Goal: Information Seeking & Learning: Learn about a topic

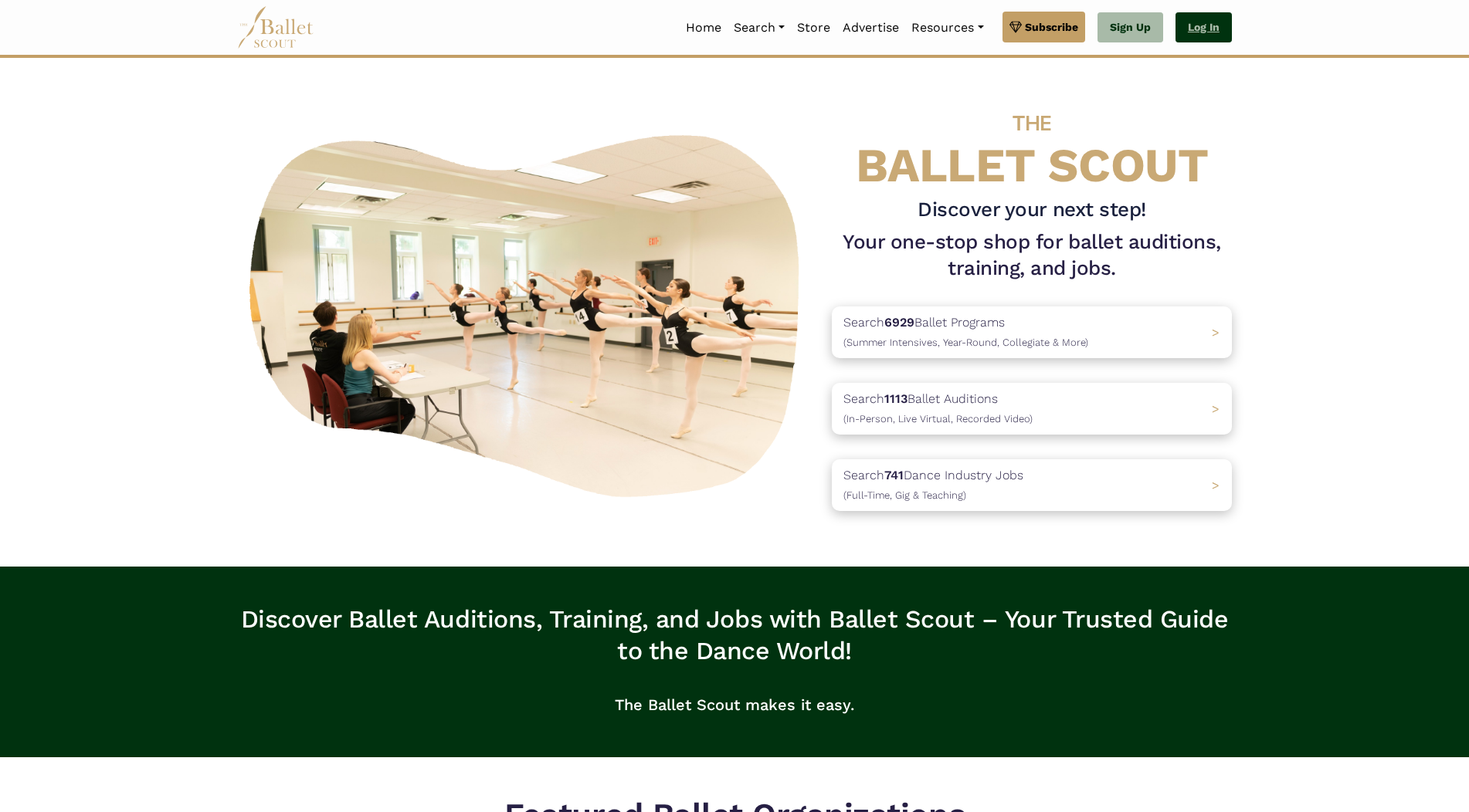
click at [1201, 27] on link "Log In" at bounding box center [1203, 28] width 56 height 31
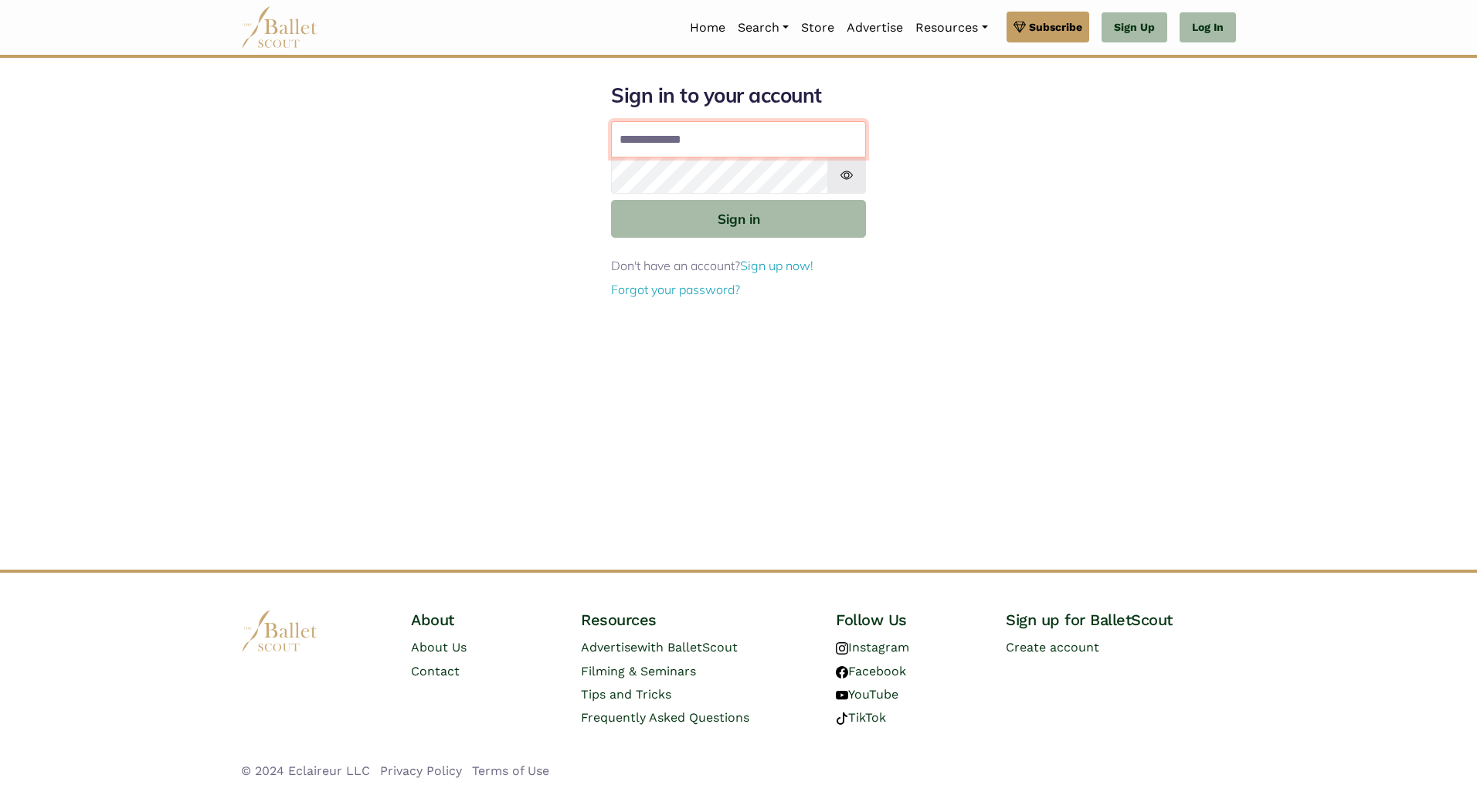
click at [678, 139] on input "Email address" at bounding box center [738, 140] width 255 height 37
type input "**********"
click at [611, 200] on button "Sign in" at bounding box center [738, 219] width 255 height 38
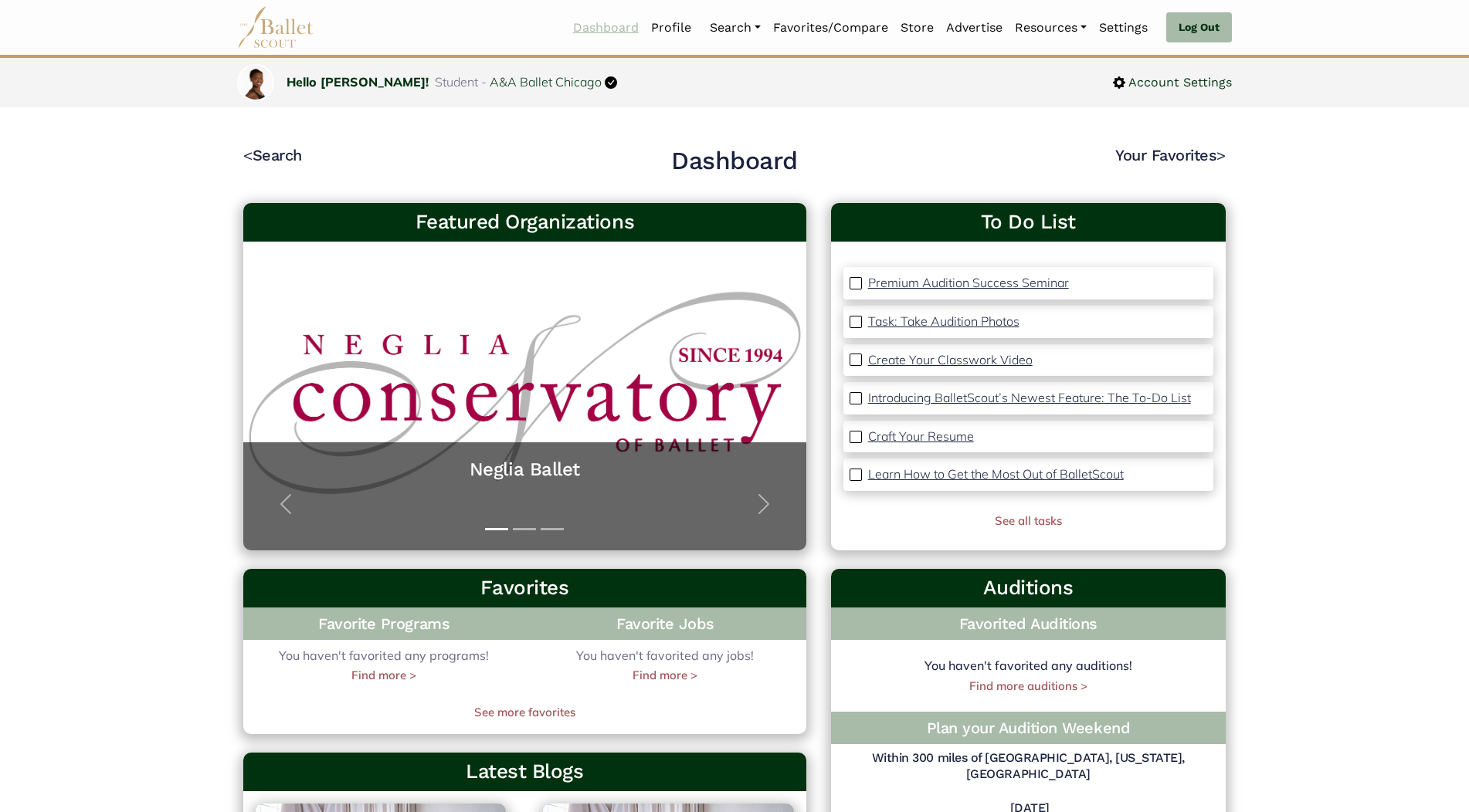
click at [614, 25] on link "Dashboard" at bounding box center [605, 28] width 78 height 33
click at [728, 28] on link "Search" at bounding box center [735, 28] width 64 height 33
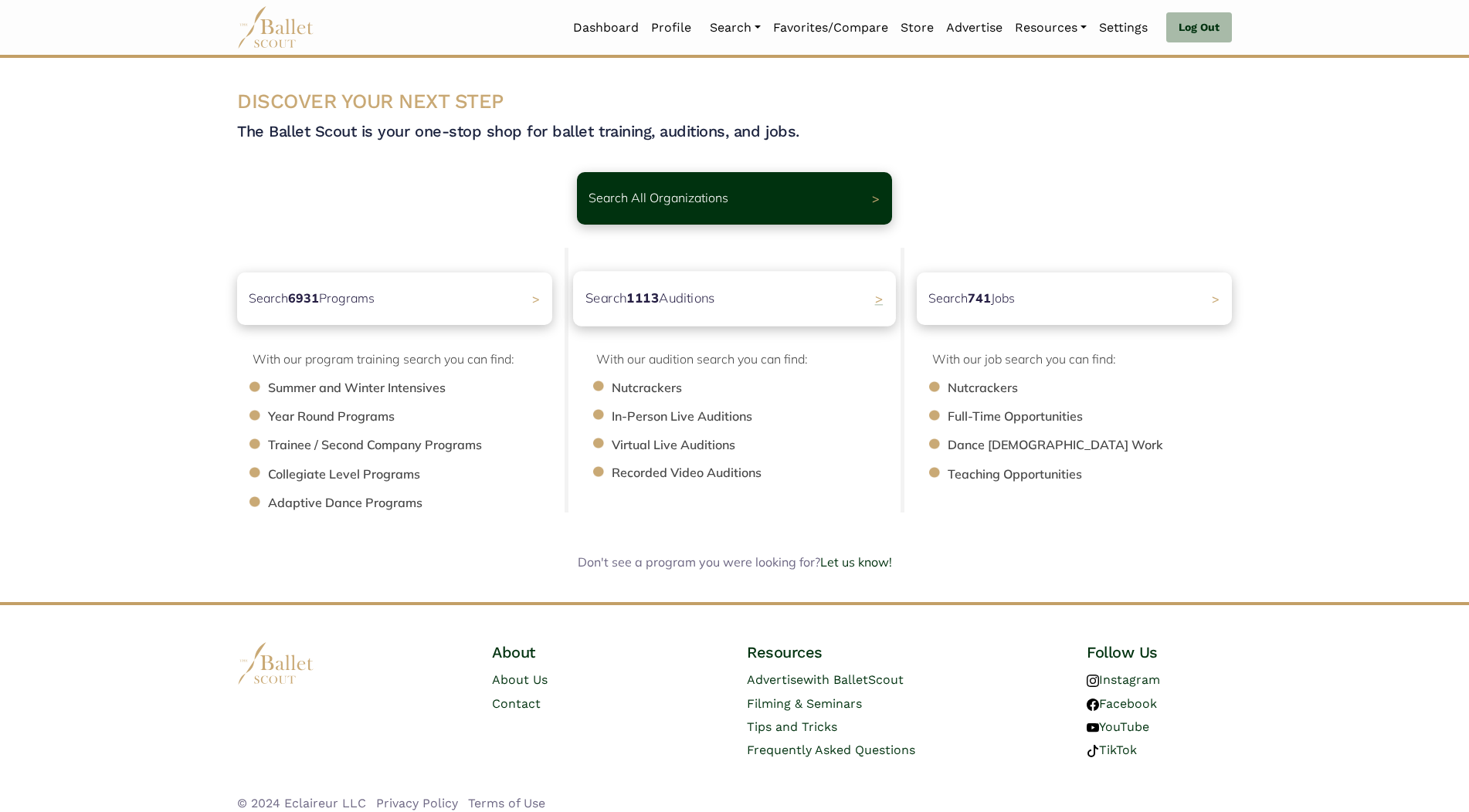
click at [685, 299] on p "Search 1113 Auditions" at bounding box center [650, 298] width 130 height 21
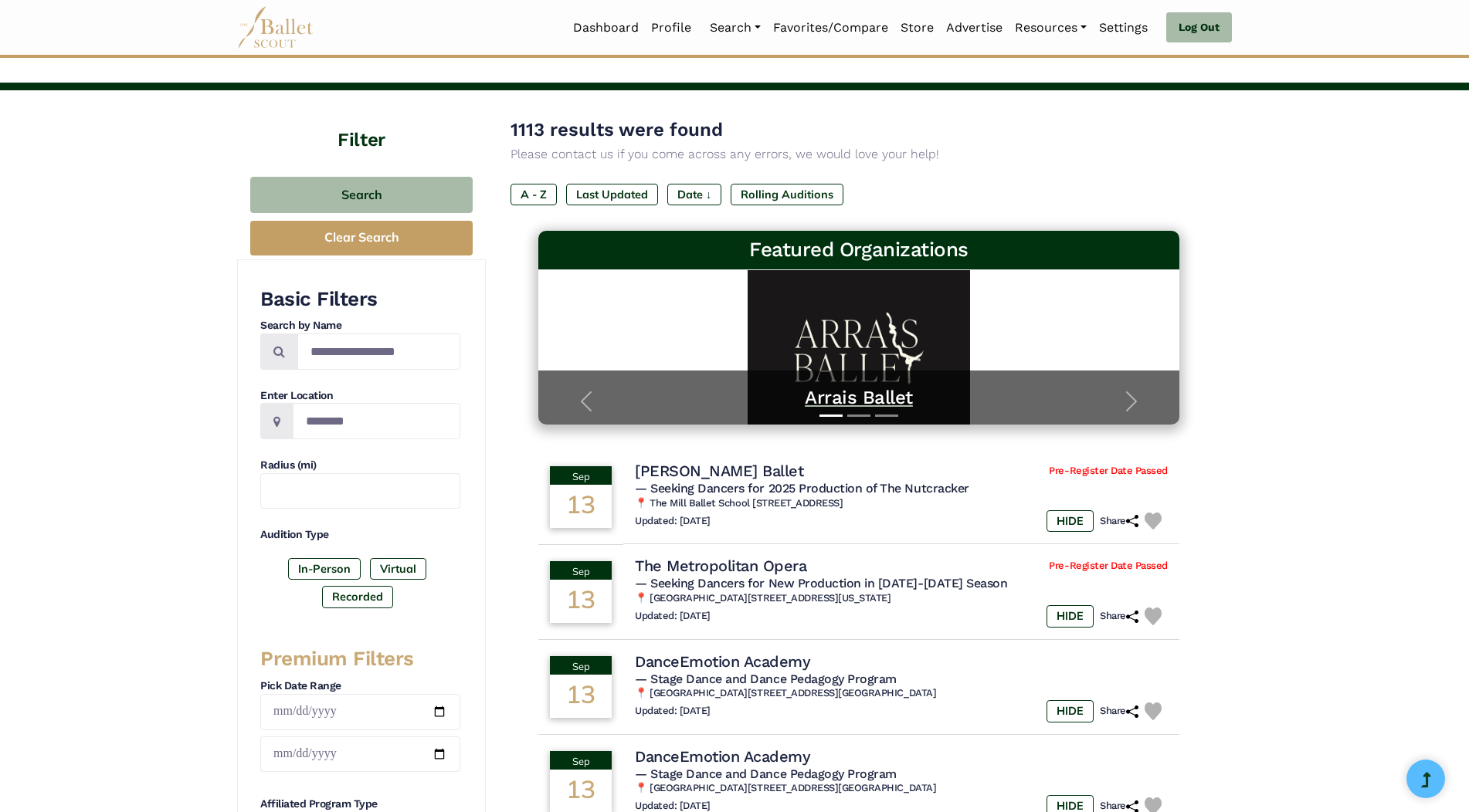
scroll to position [231, 0]
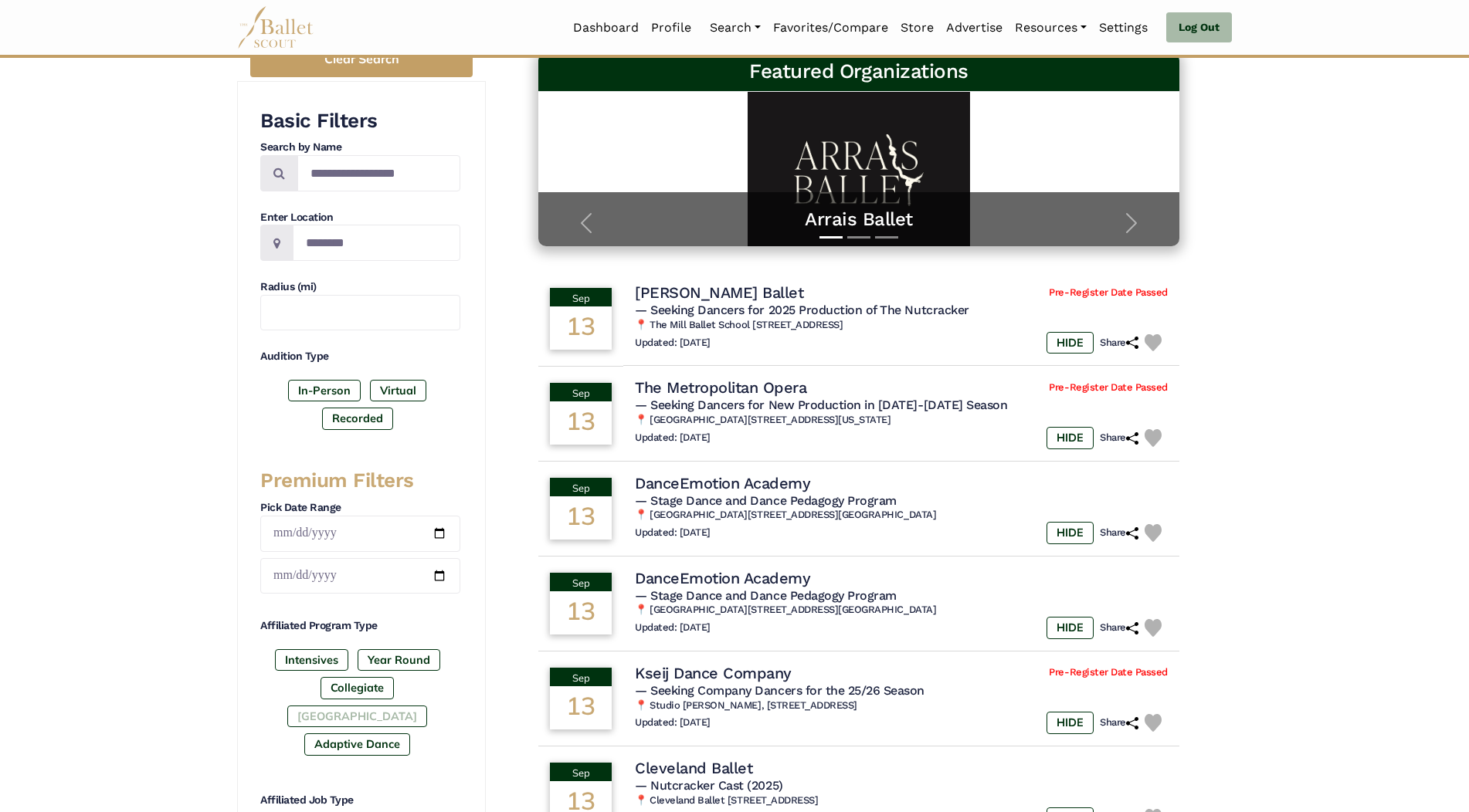
click at [389, 706] on label "Post High School" at bounding box center [357, 716] width 140 height 22
click at [327, 661] on label "Intensives" at bounding box center [312, 660] width 74 height 22
click at [381, 659] on label "Year Round" at bounding box center [399, 660] width 83 height 22
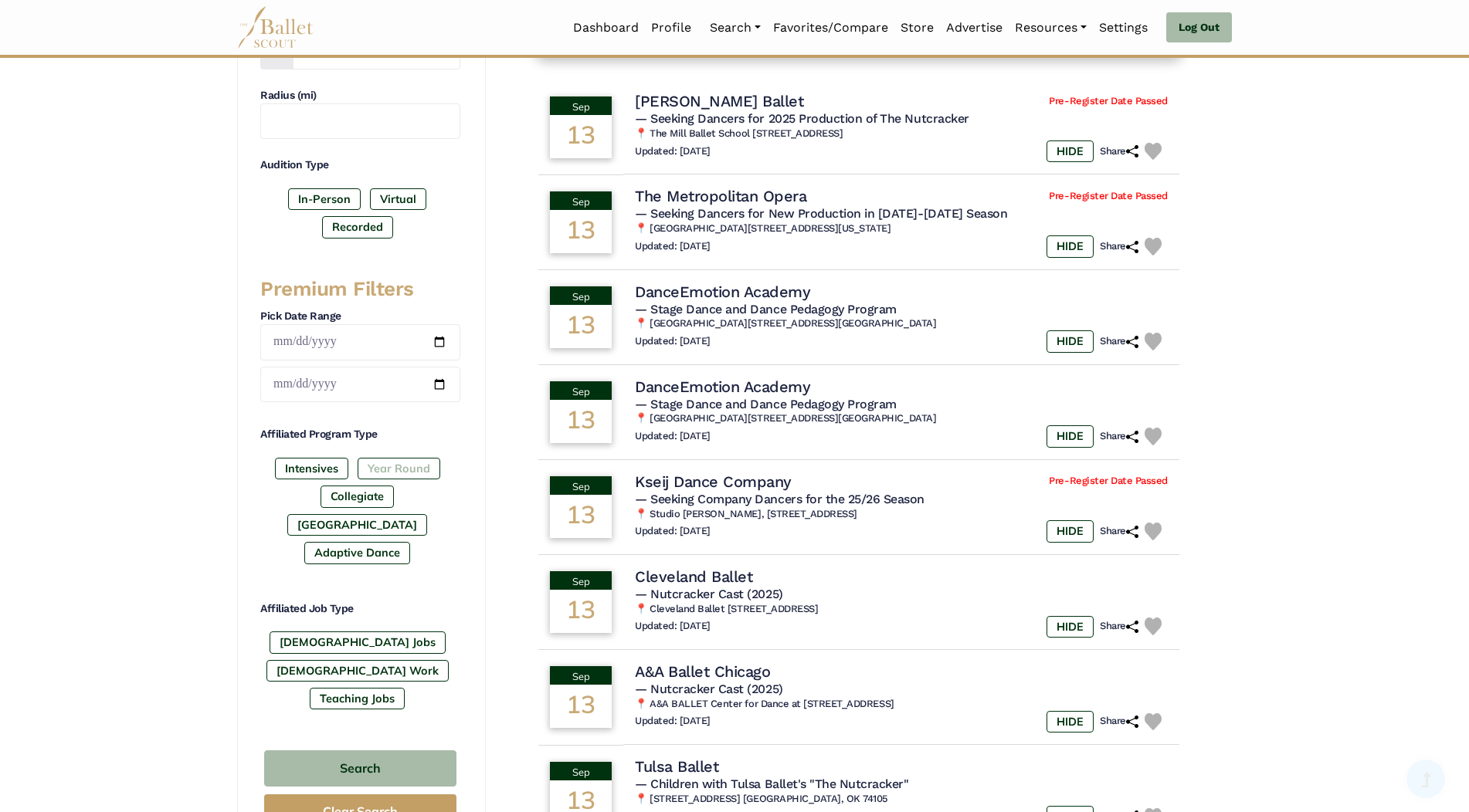
scroll to position [463, 0]
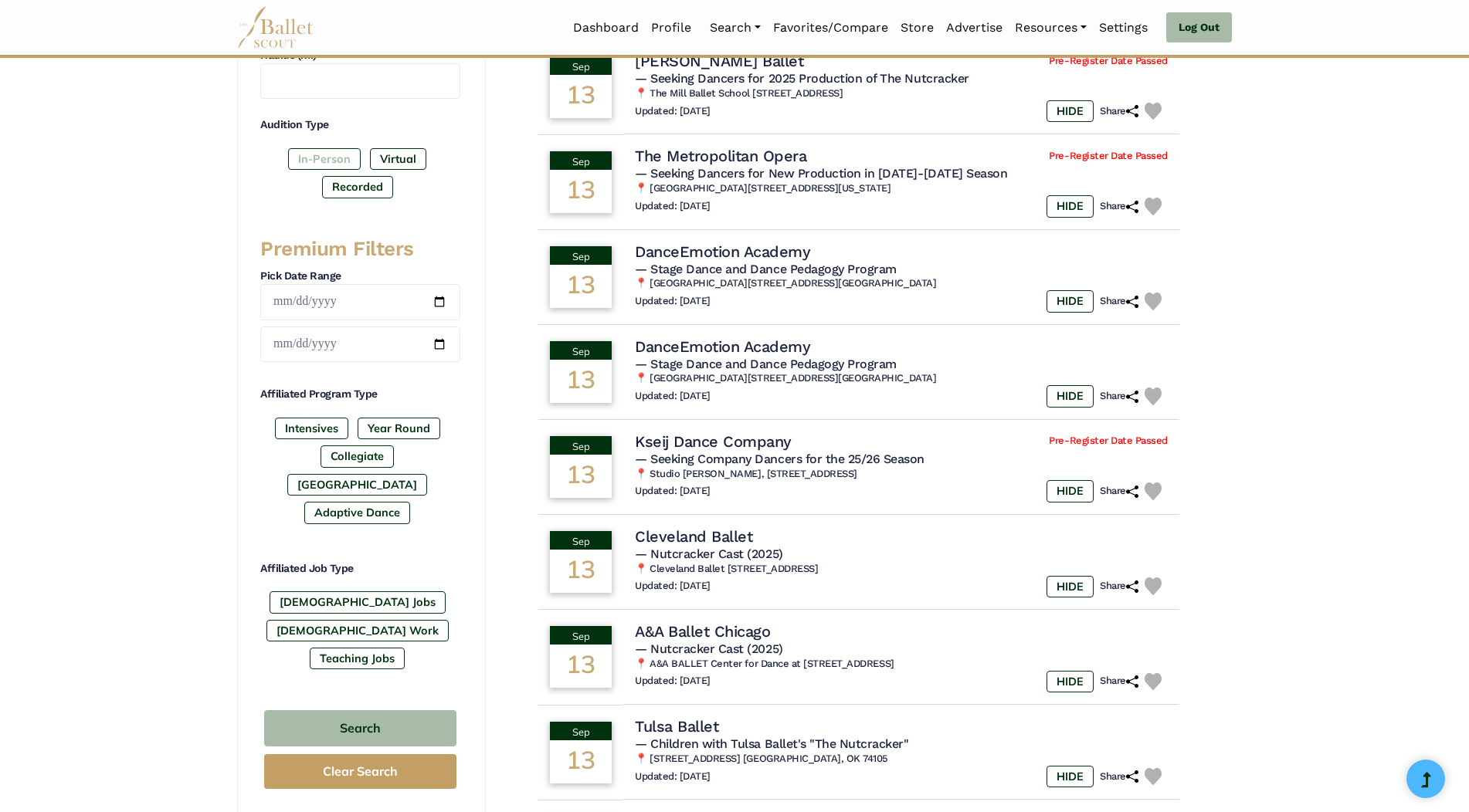
click at [324, 157] on label "In-Person" at bounding box center [324, 159] width 73 height 22
click at [362, 711] on button "Search" at bounding box center [360, 728] width 192 height 36
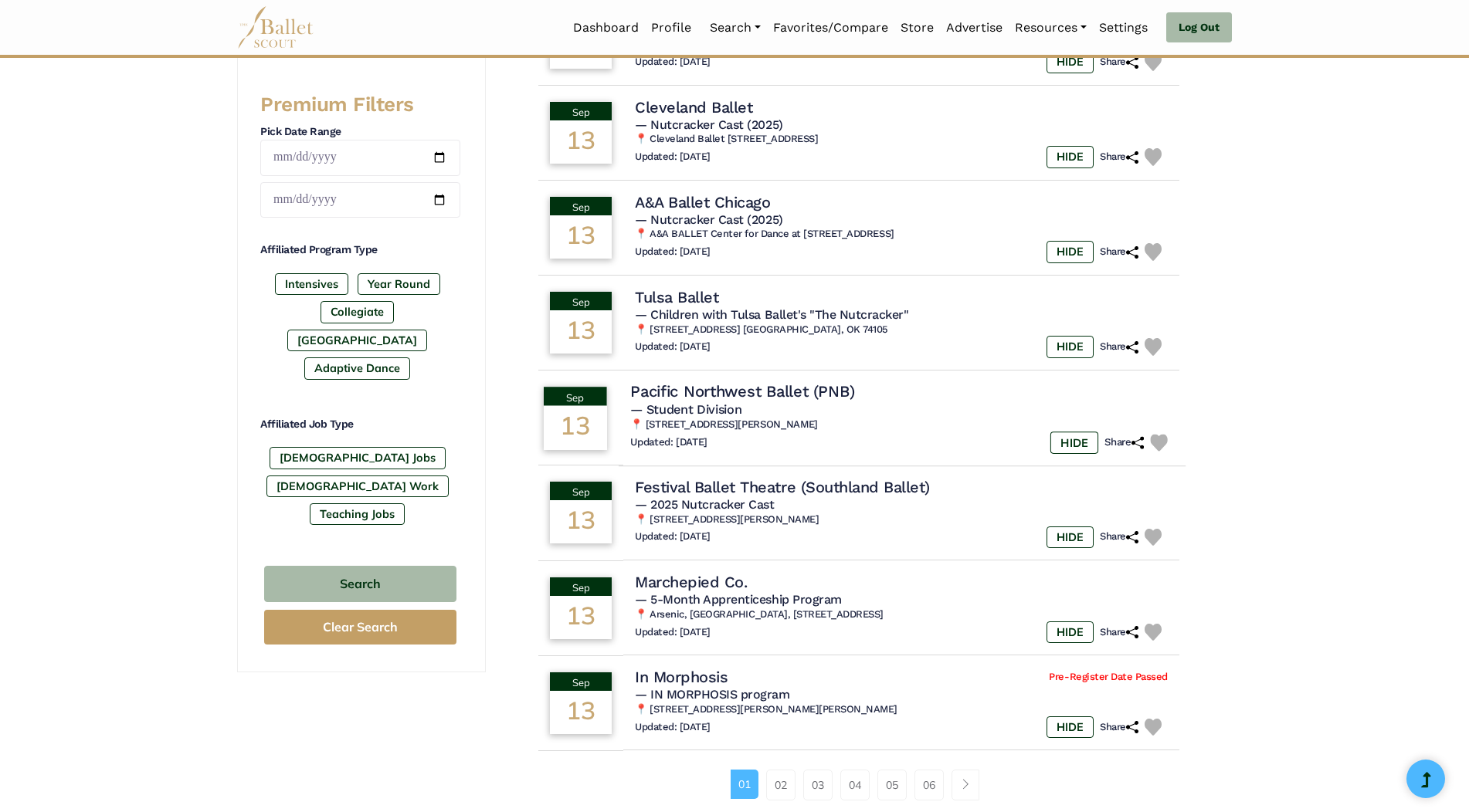
scroll to position [618, 0]
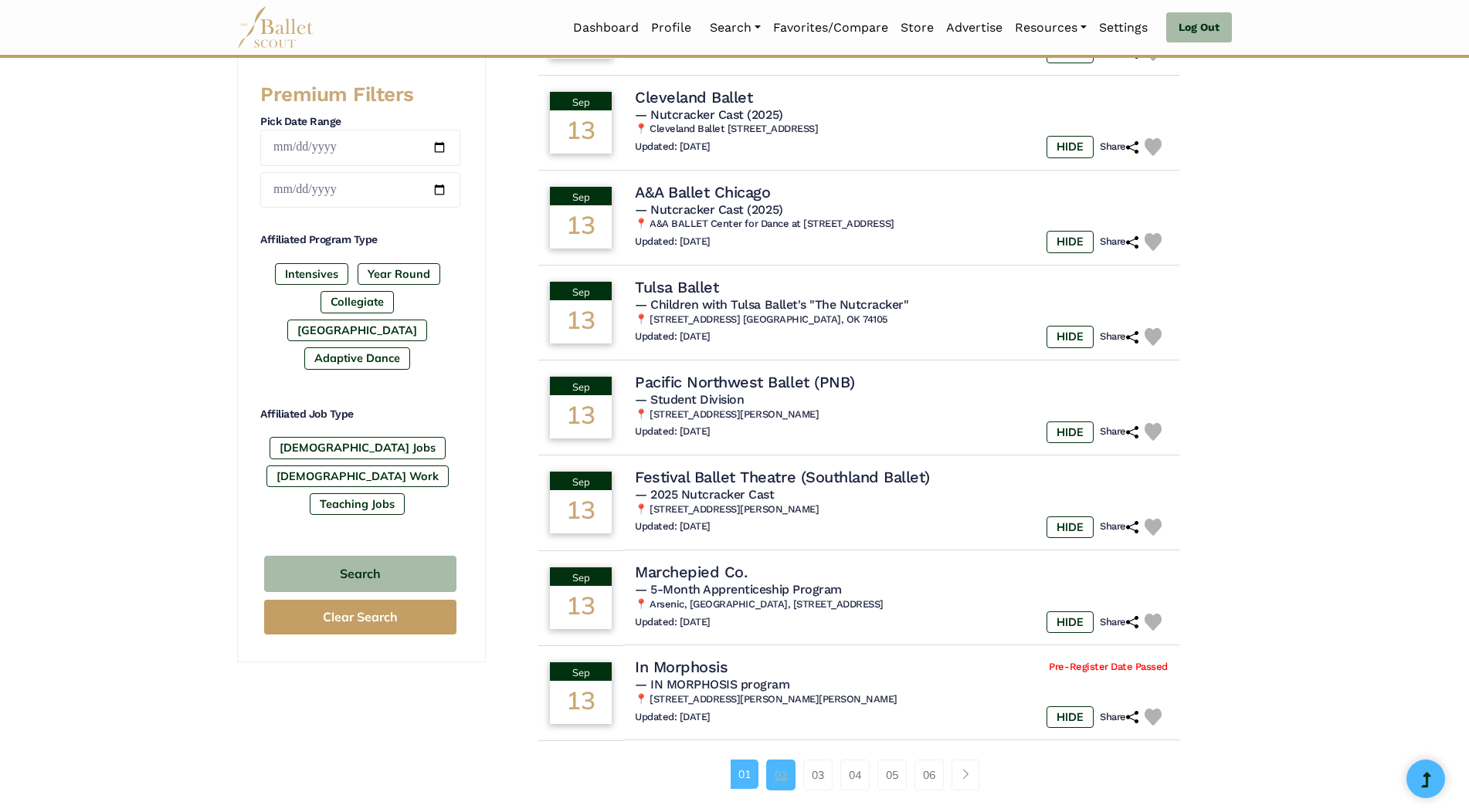
click at [782, 770] on link "02" at bounding box center [781, 775] width 29 height 31
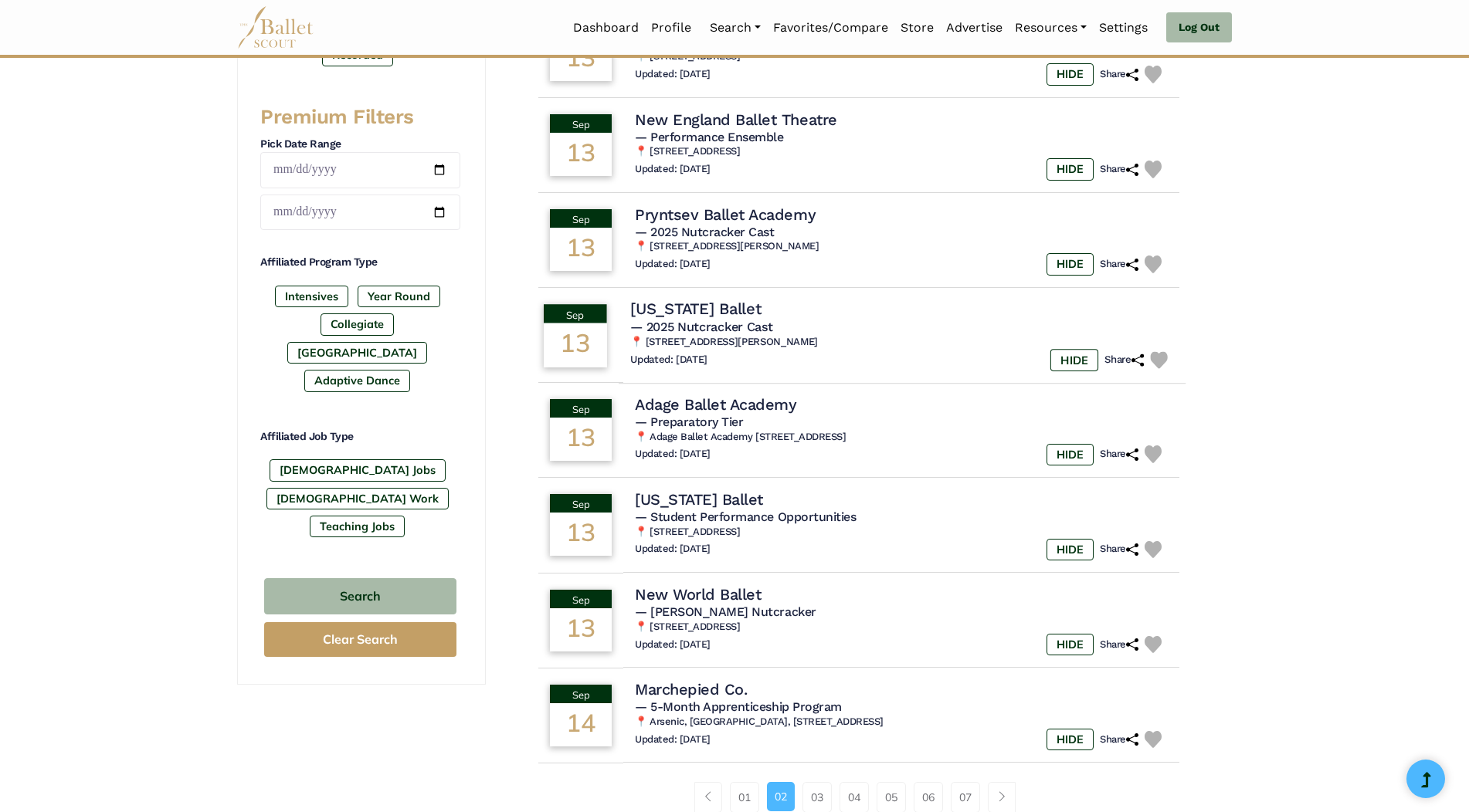
scroll to position [618, 0]
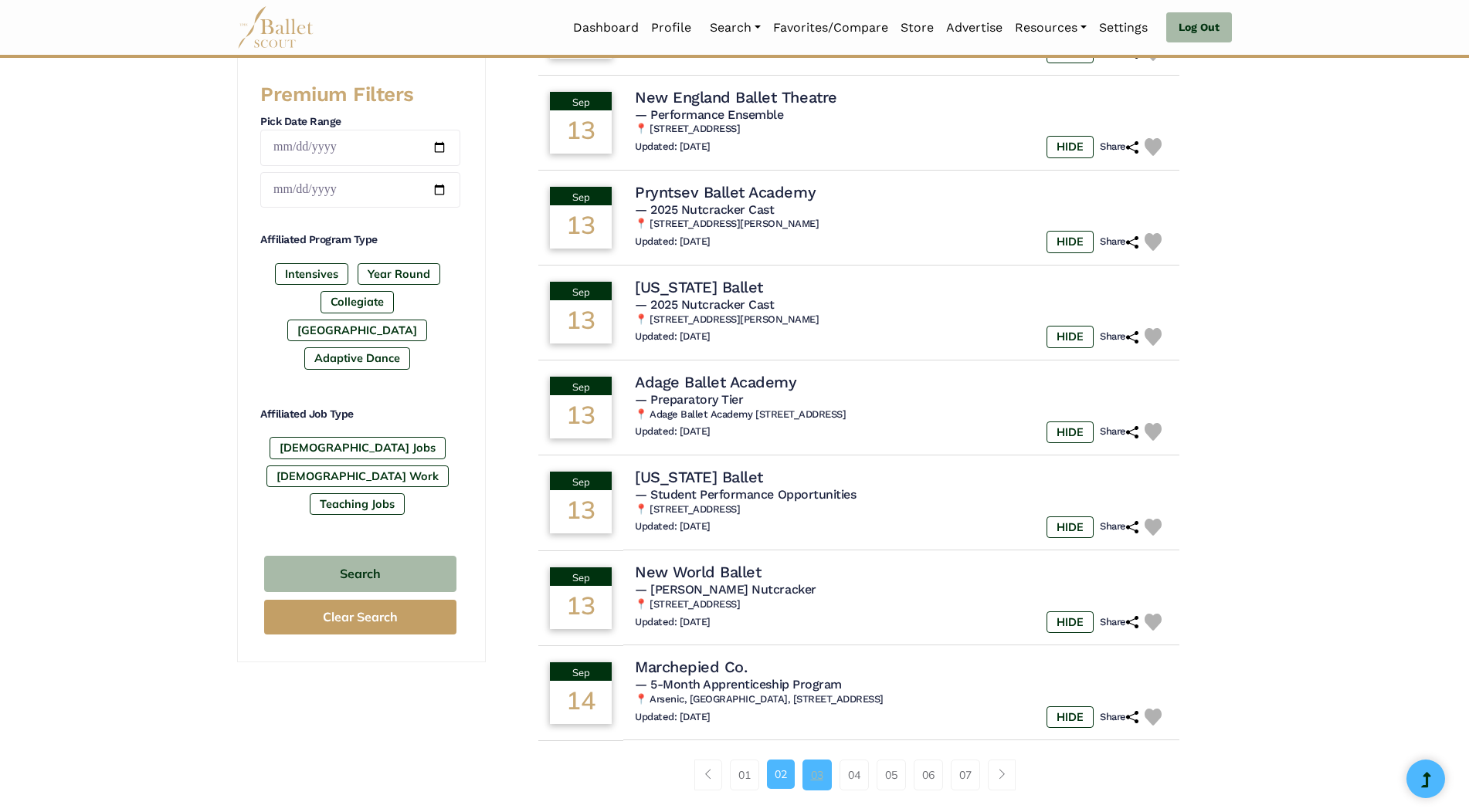
click at [820, 770] on link "03" at bounding box center [817, 775] width 29 height 31
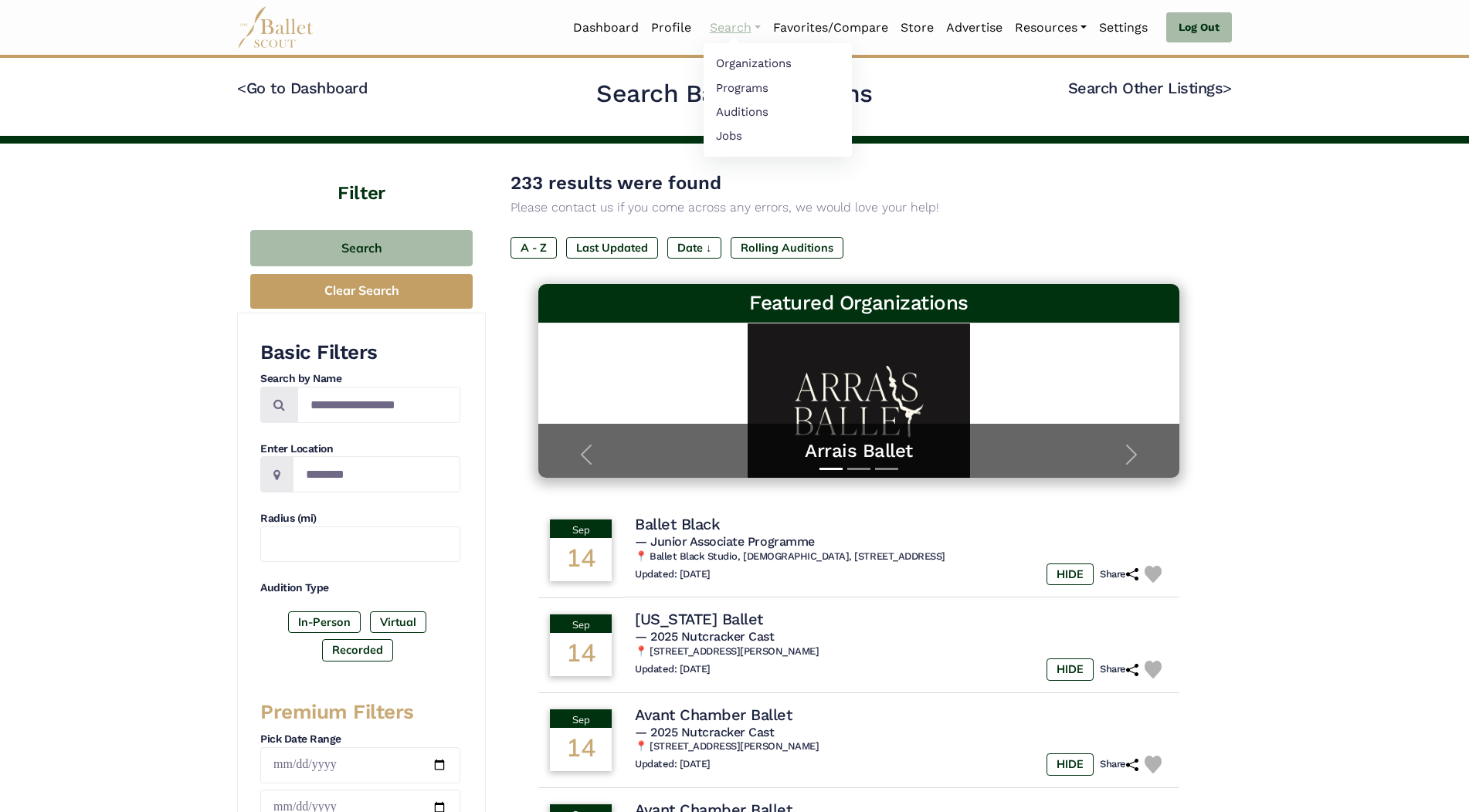
click at [735, 28] on link "Search" at bounding box center [735, 28] width 64 height 33
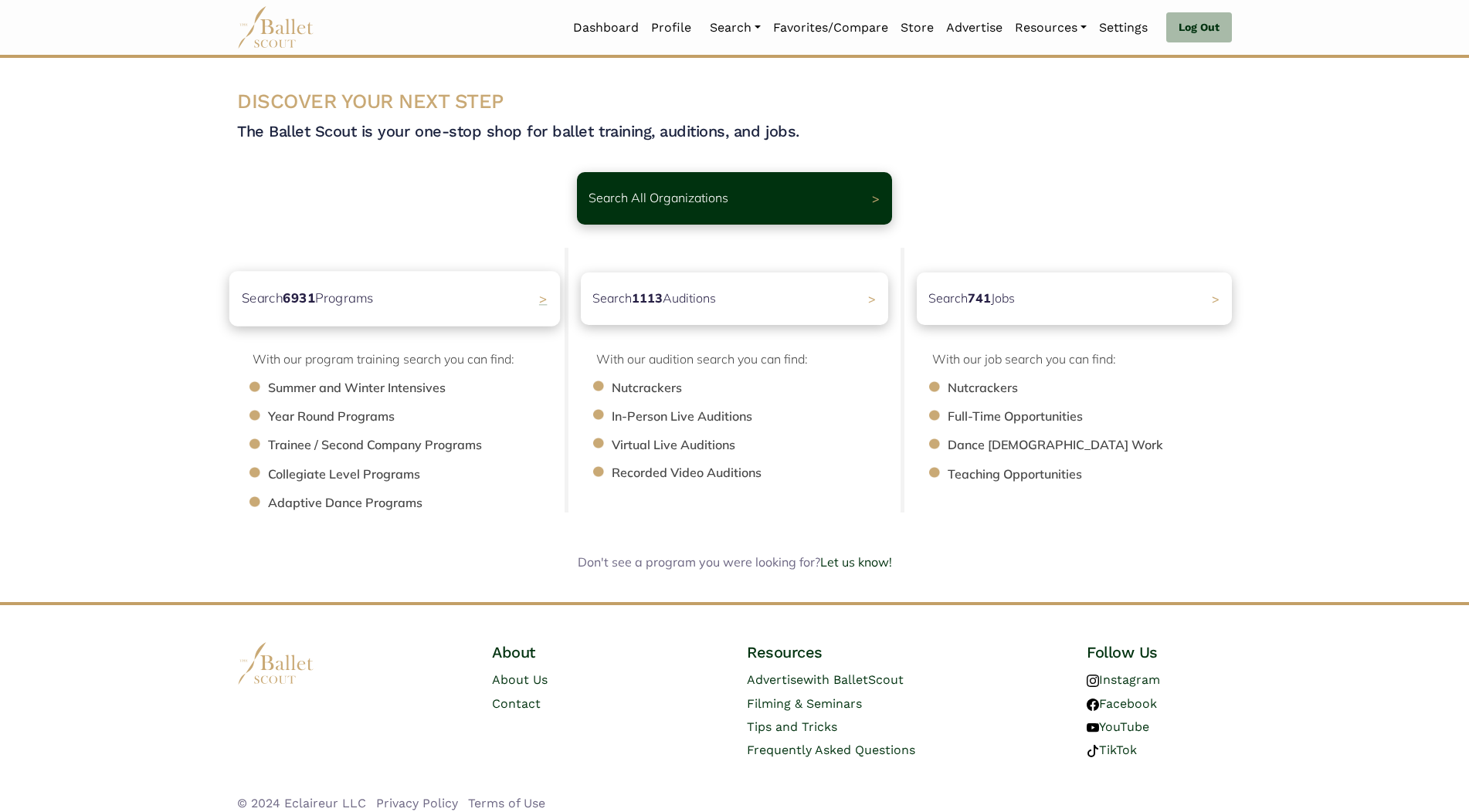
click at [370, 299] on p "Search 6931 Programs" at bounding box center [308, 298] width 132 height 21
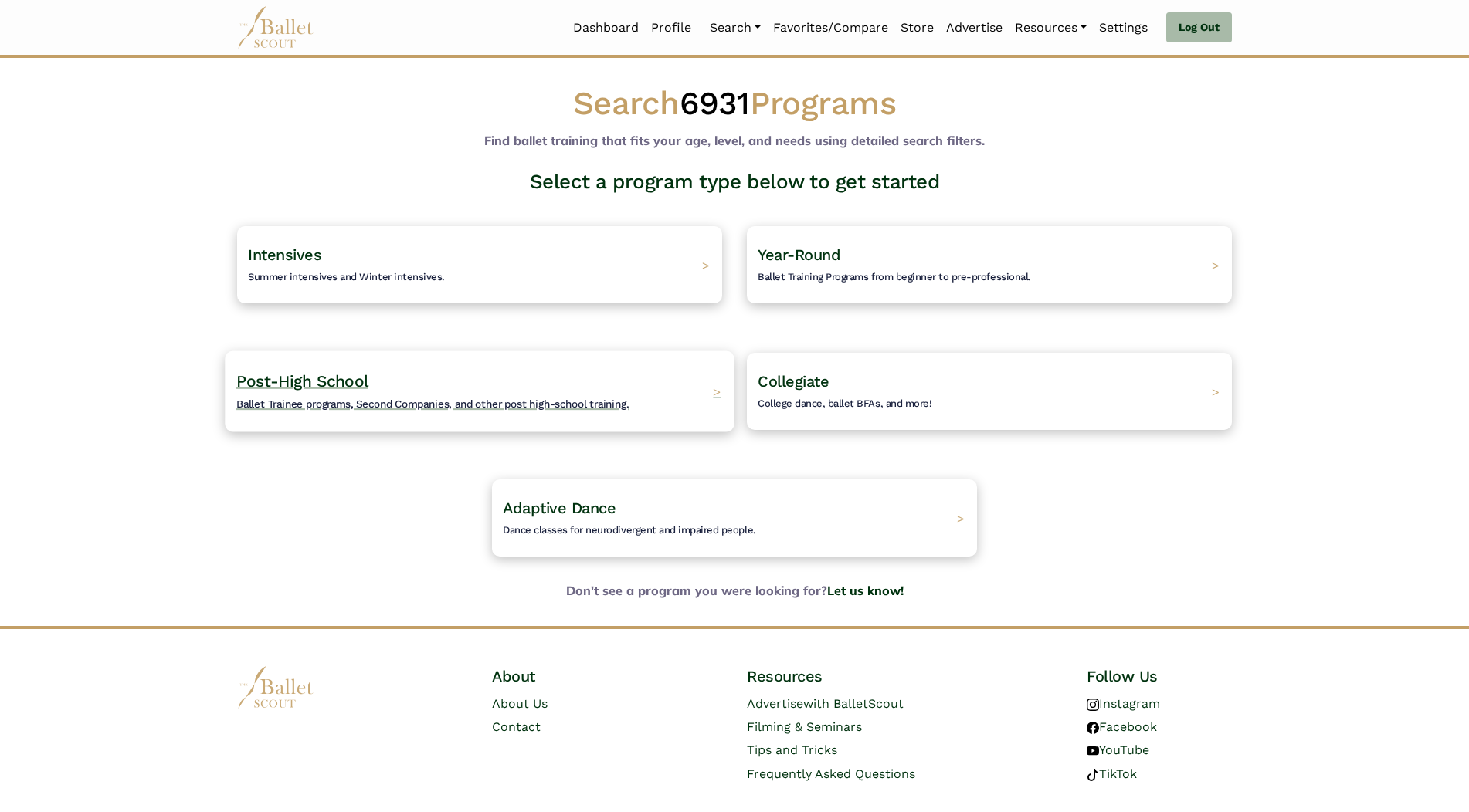
click at [379, 401] on span "Ballet Trainee programs, Second Companies, and other post high-school training." at bounding box center [433, 404] width 392 height 13
click at [356, 271] on span "Summer intensives and Winter intensives." at bounding box center [340, 277] width 207 height 13
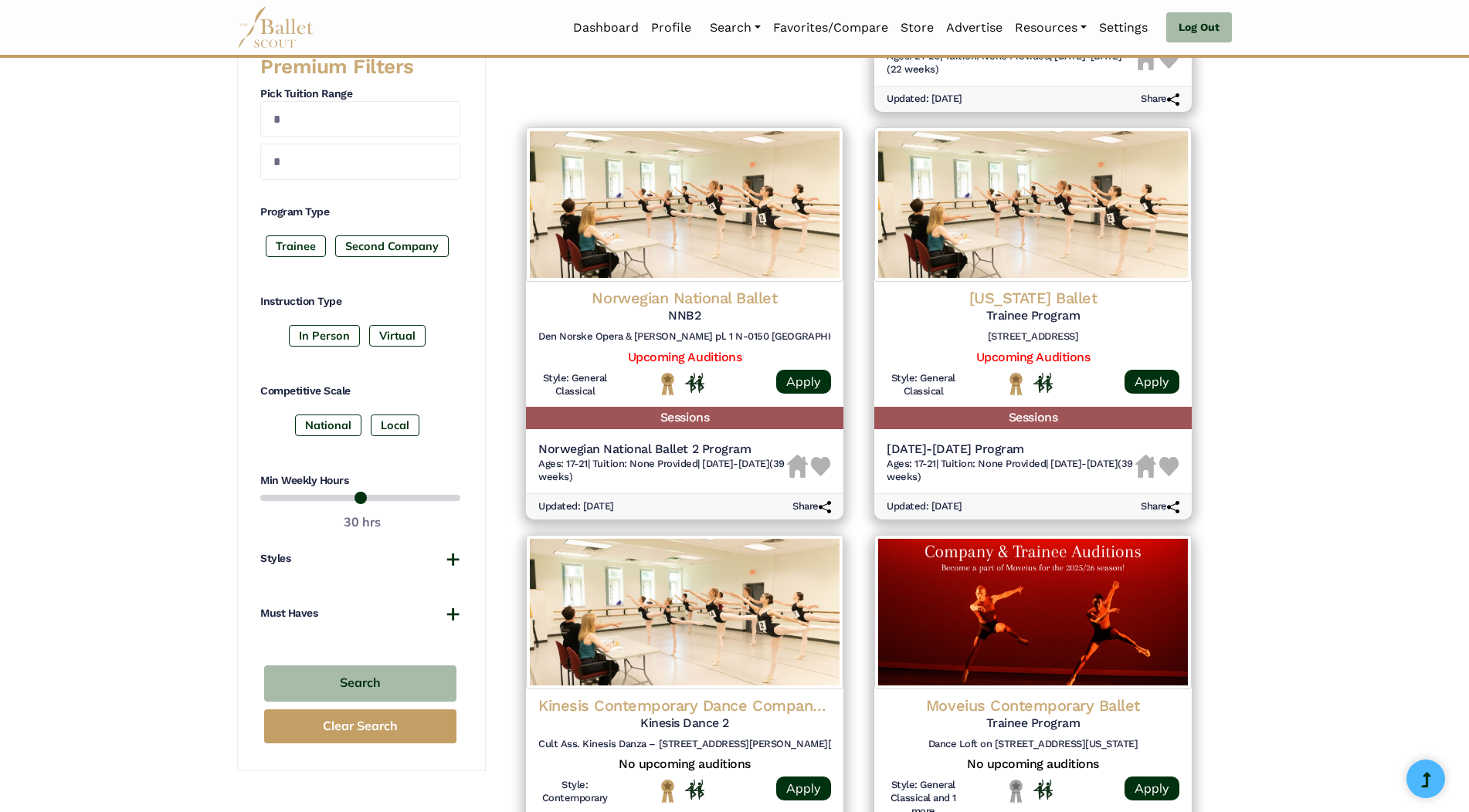
scroll to position [695, 0]
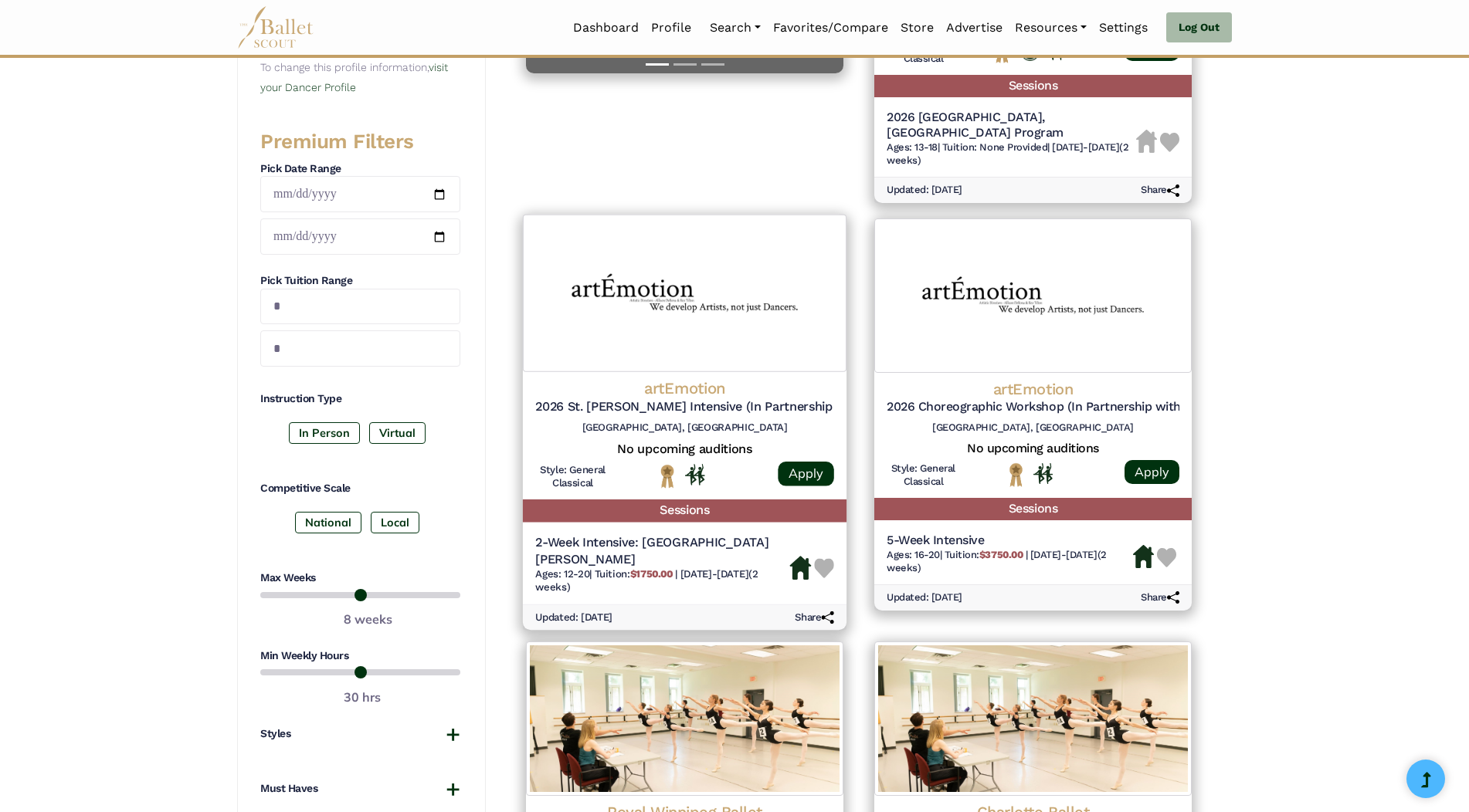
scroll to position [540, 0]
click at [340, 430] on label "In Person" at bounding box center [324, 434] width 71 height 22
click at [349, 523] on label "National" at bounding box center [328, 524] width 66 height 22
drag, startPoint x: 411, startPoint y: 673, endPoint x: 387, endPoint y: 676, distance: 24.2
type input "**"
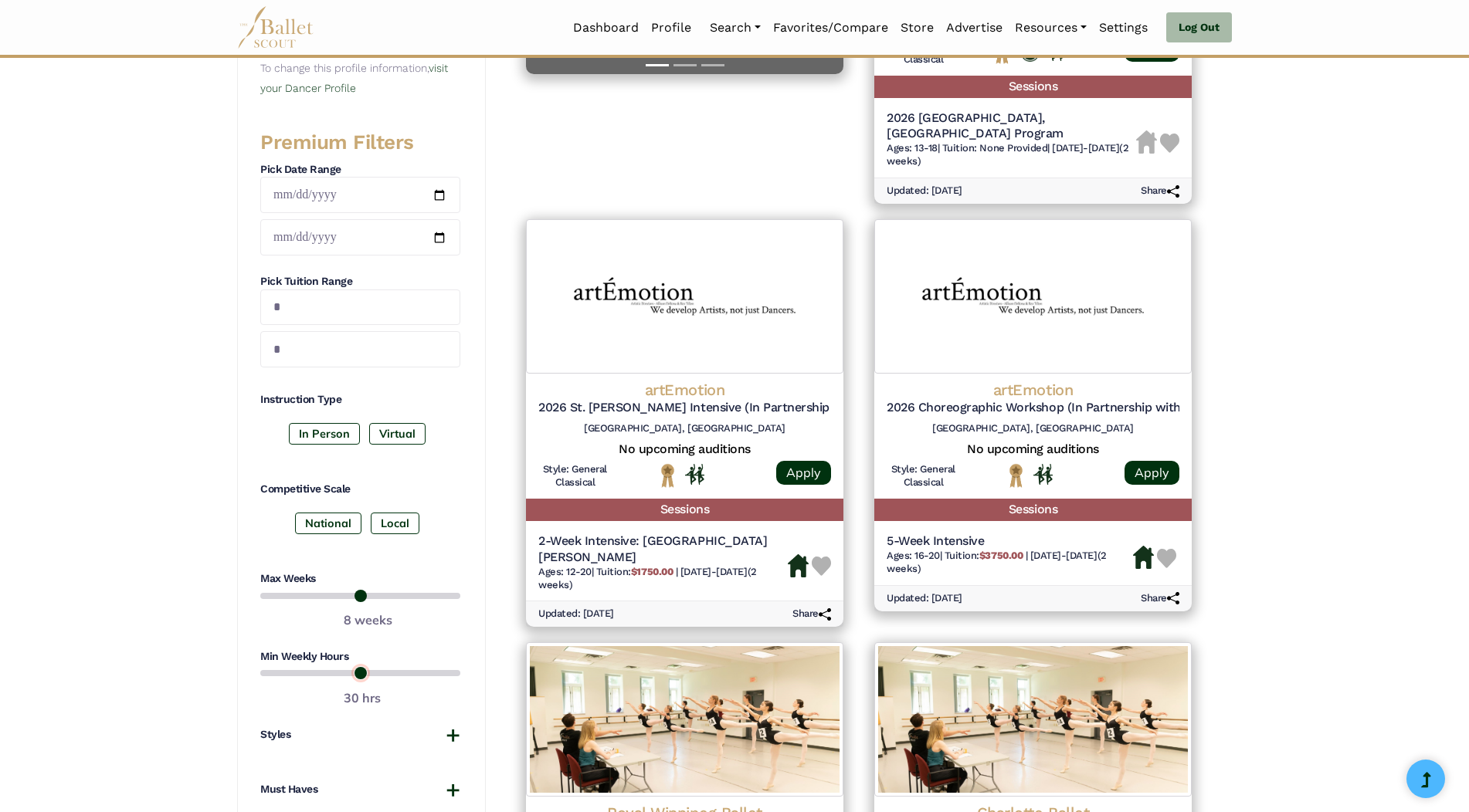
click at [387, 676] on input "range" at bounding box center [361, 673] width 200 height 18
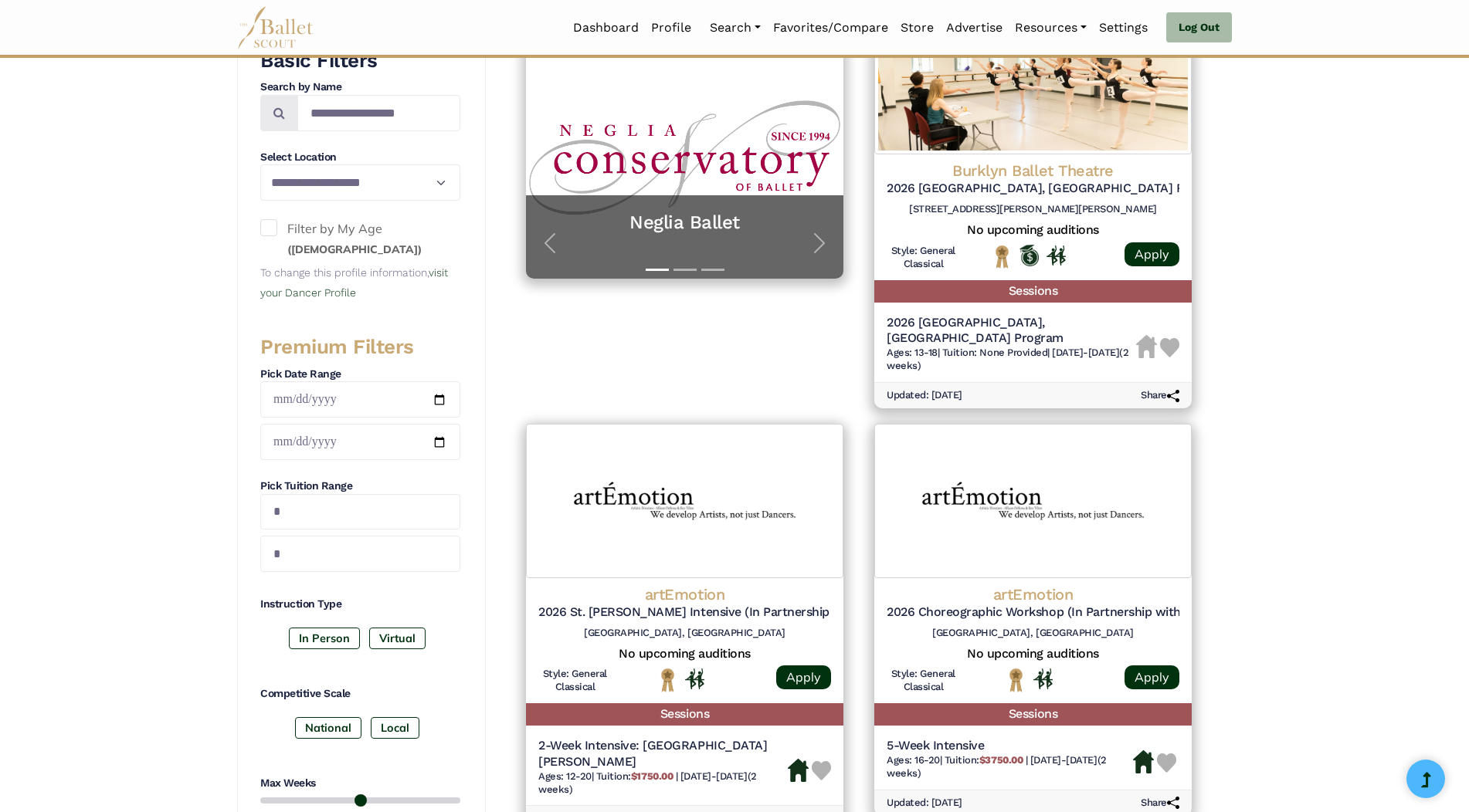
scroll to position [309, 0]
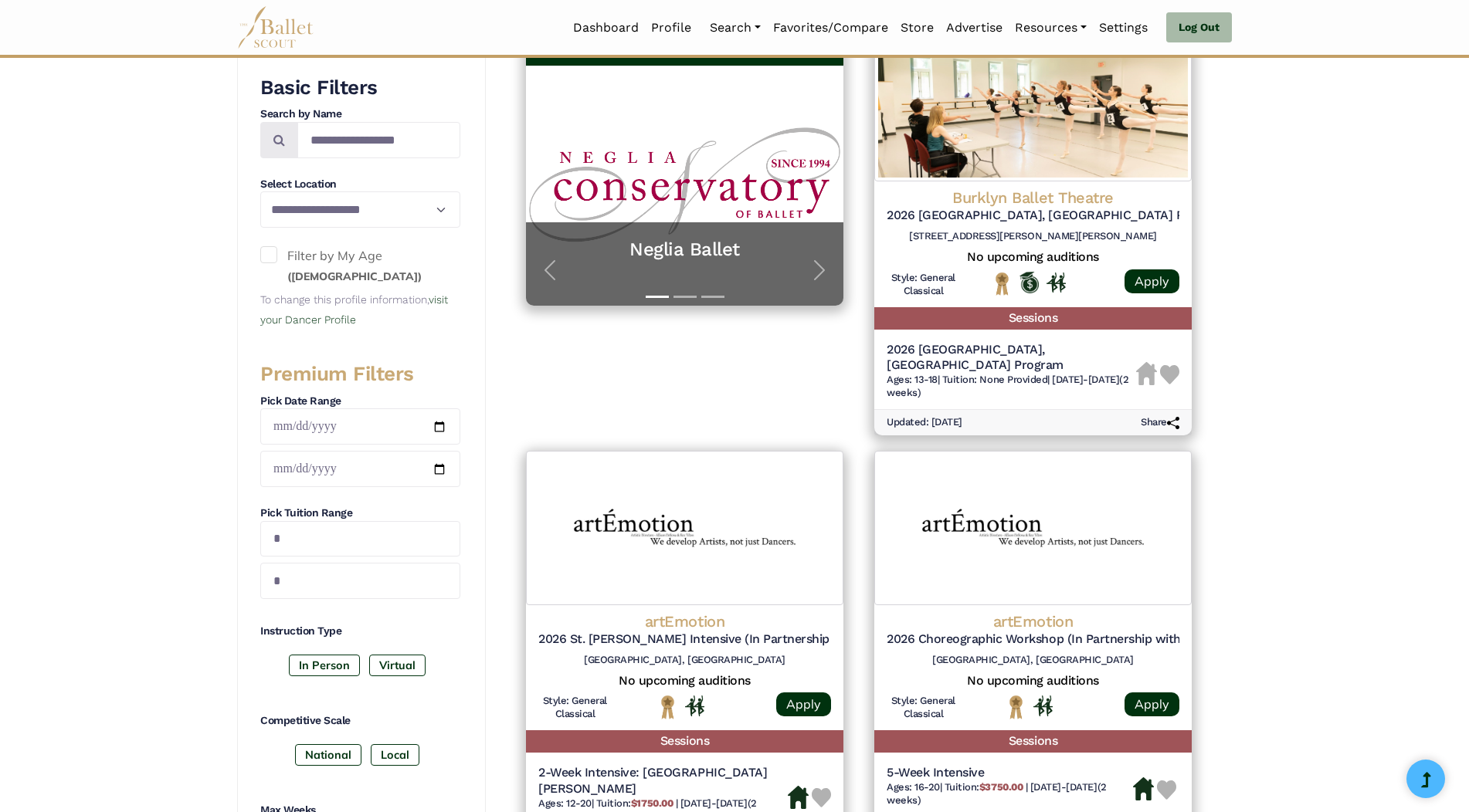
click at [272, 256] on span at bounding box center [269, 255] width 17 height 17
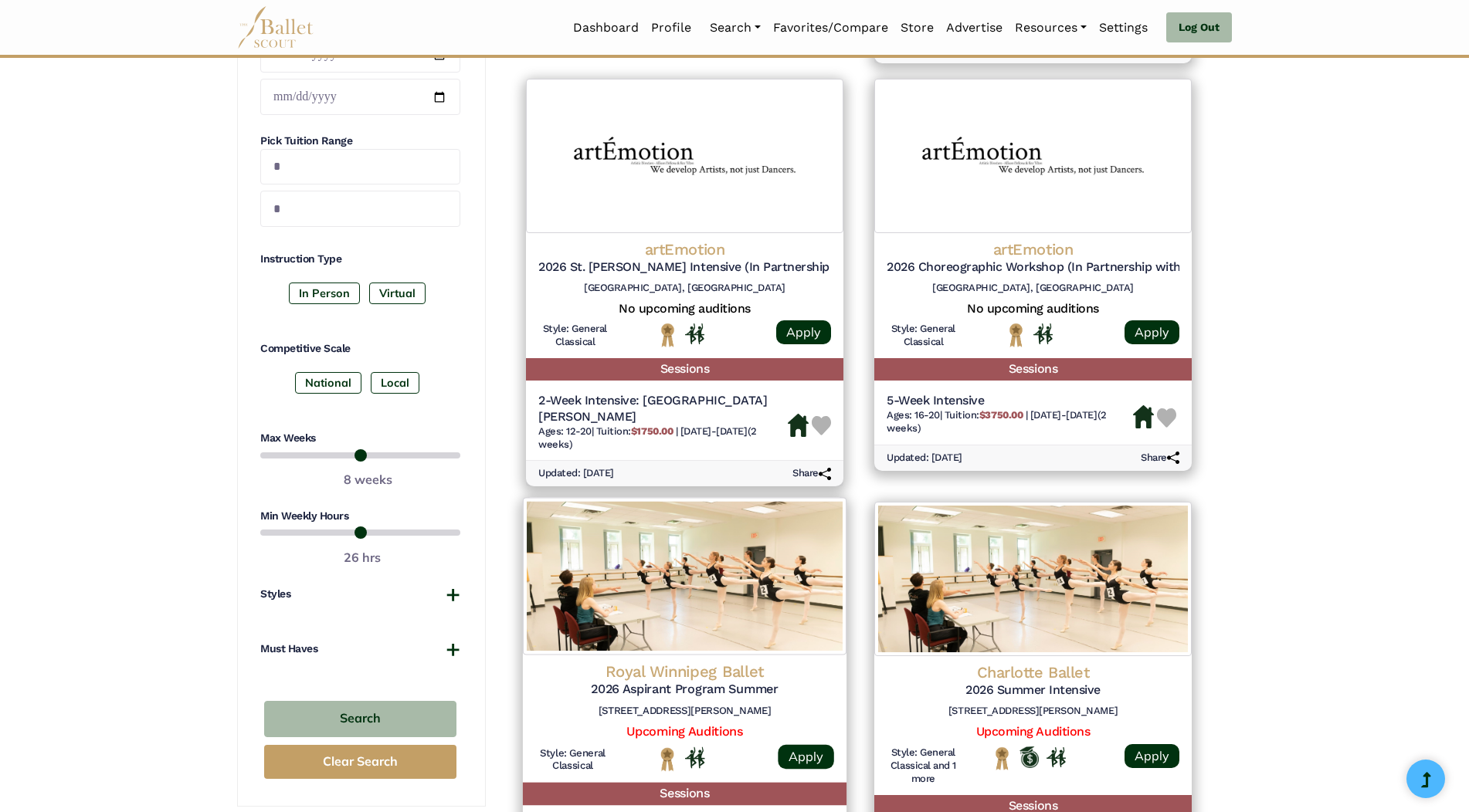
scroll to position [695, 0]
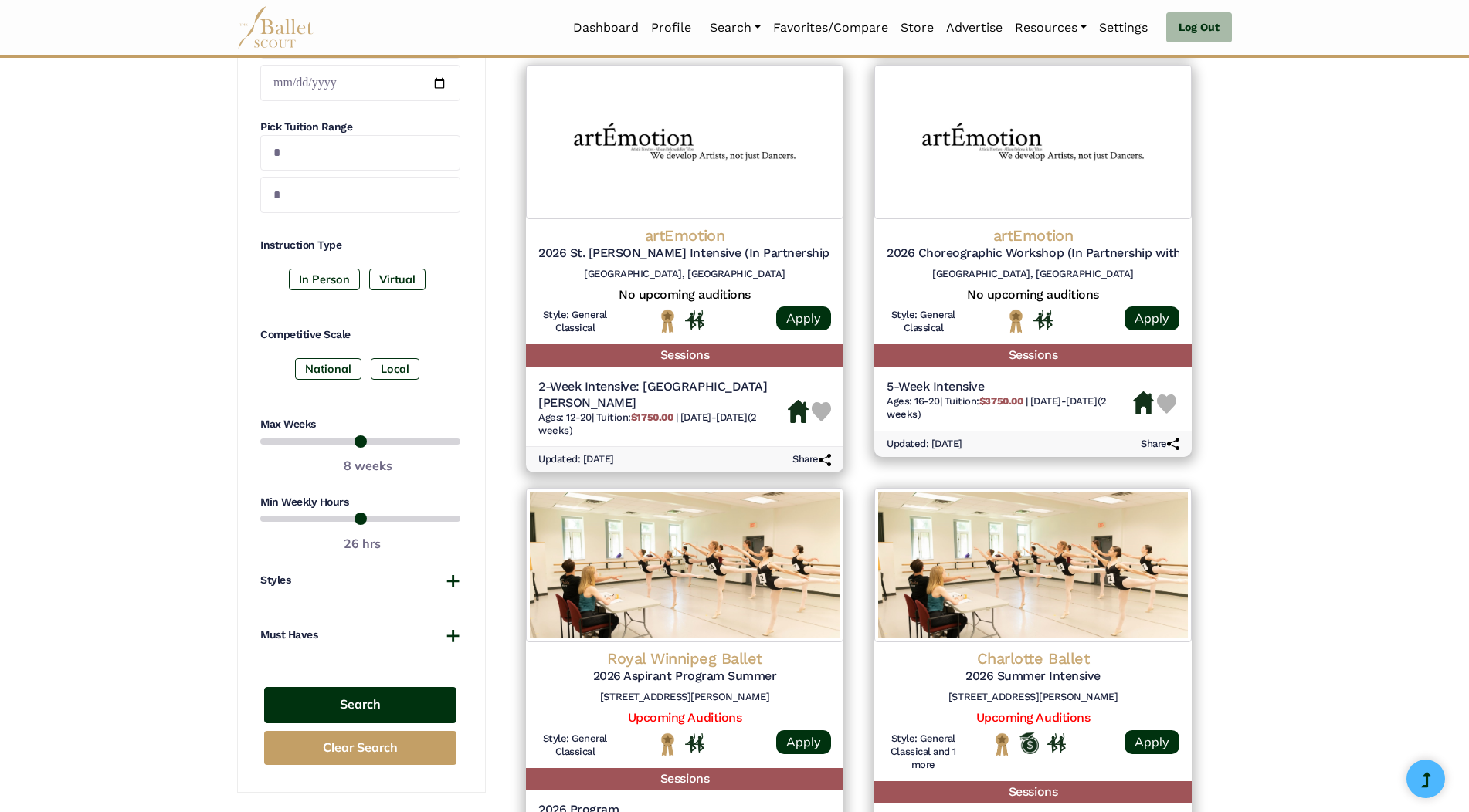
click at [423, 698] on button "Search" at bounding box center [360, 705] width 192 height 36
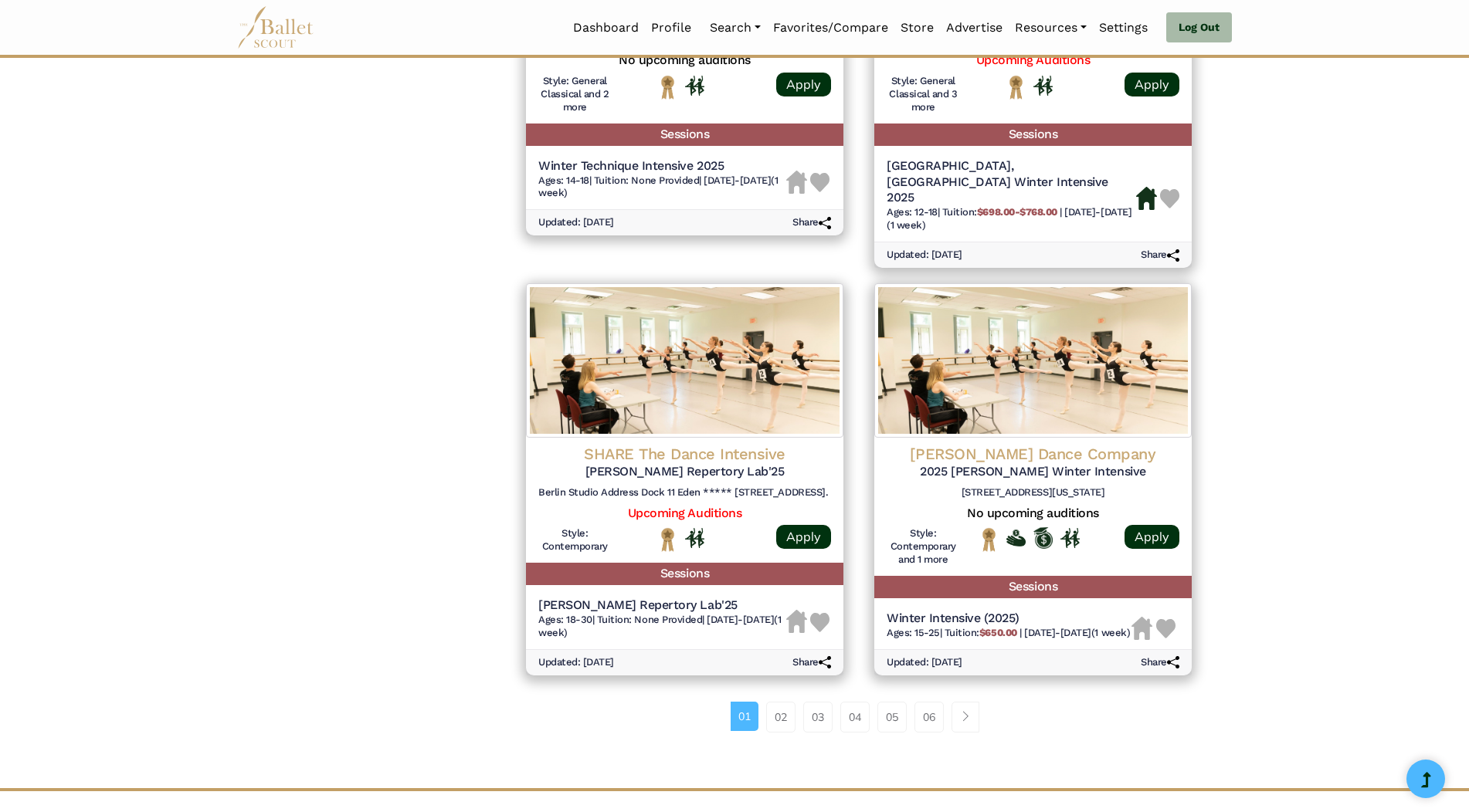
scroll to position [1853, 0]
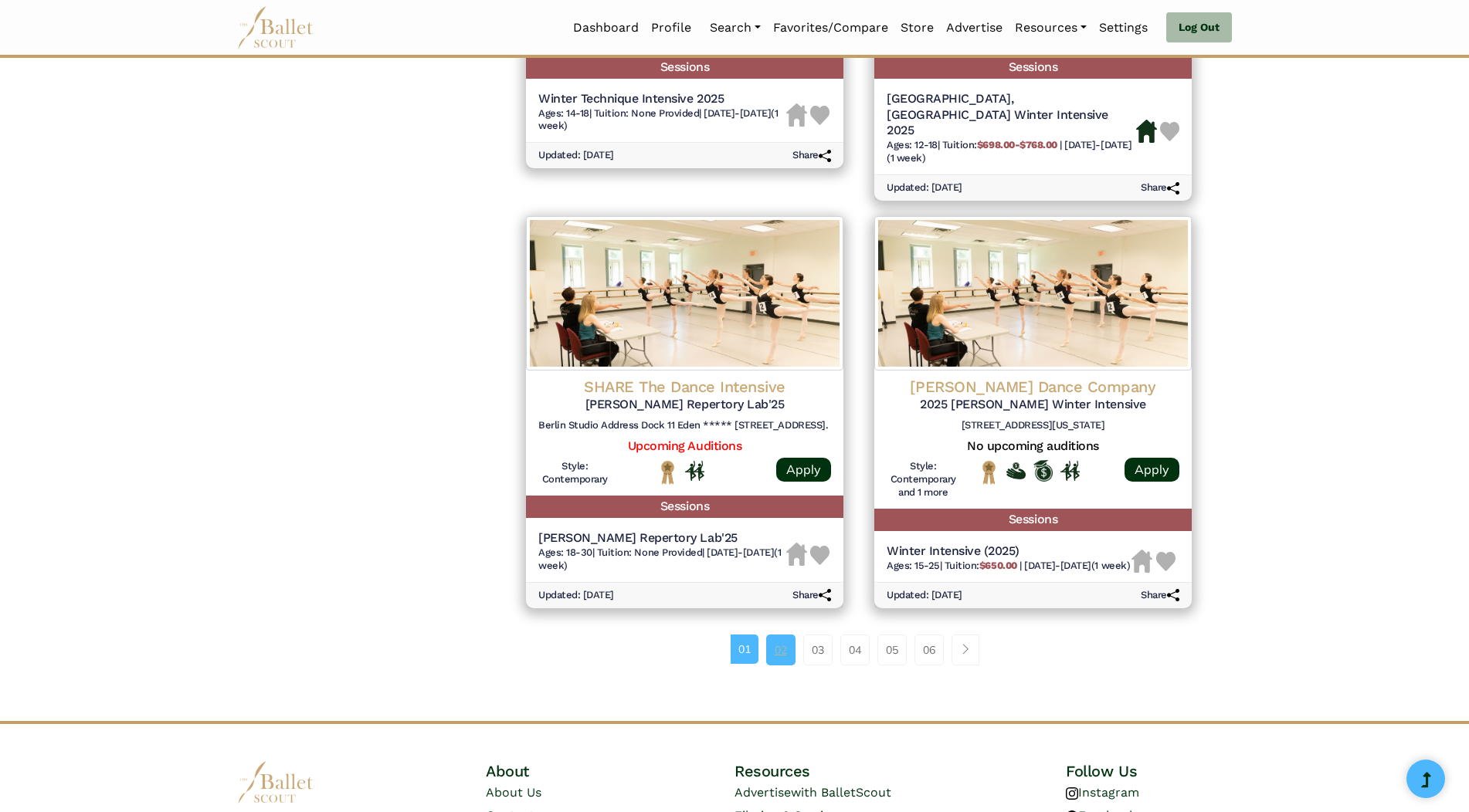
click at [776, 634] on link "02" at bounding box center [781, 649] width 29 height 31
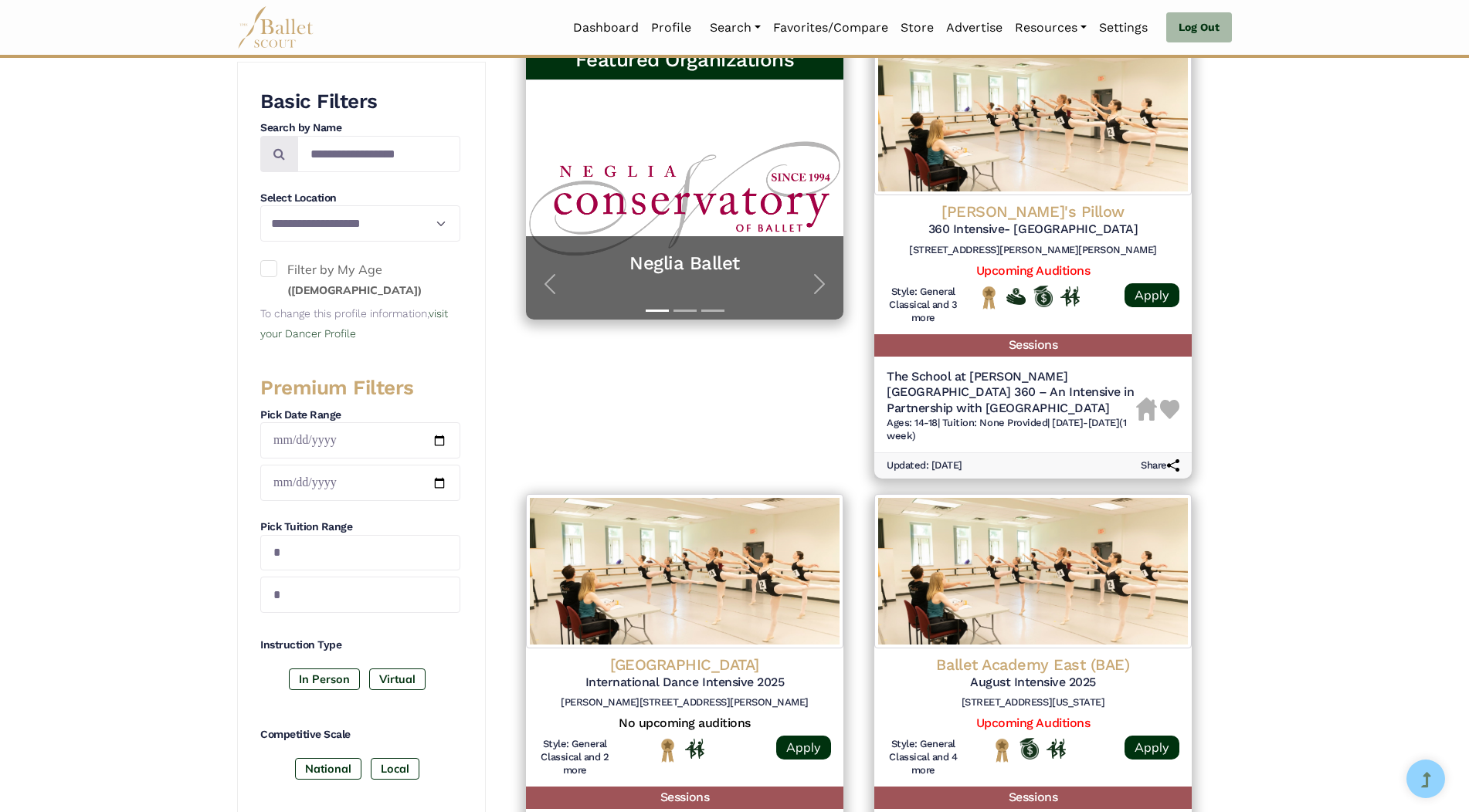
scroll to position [309, 0]
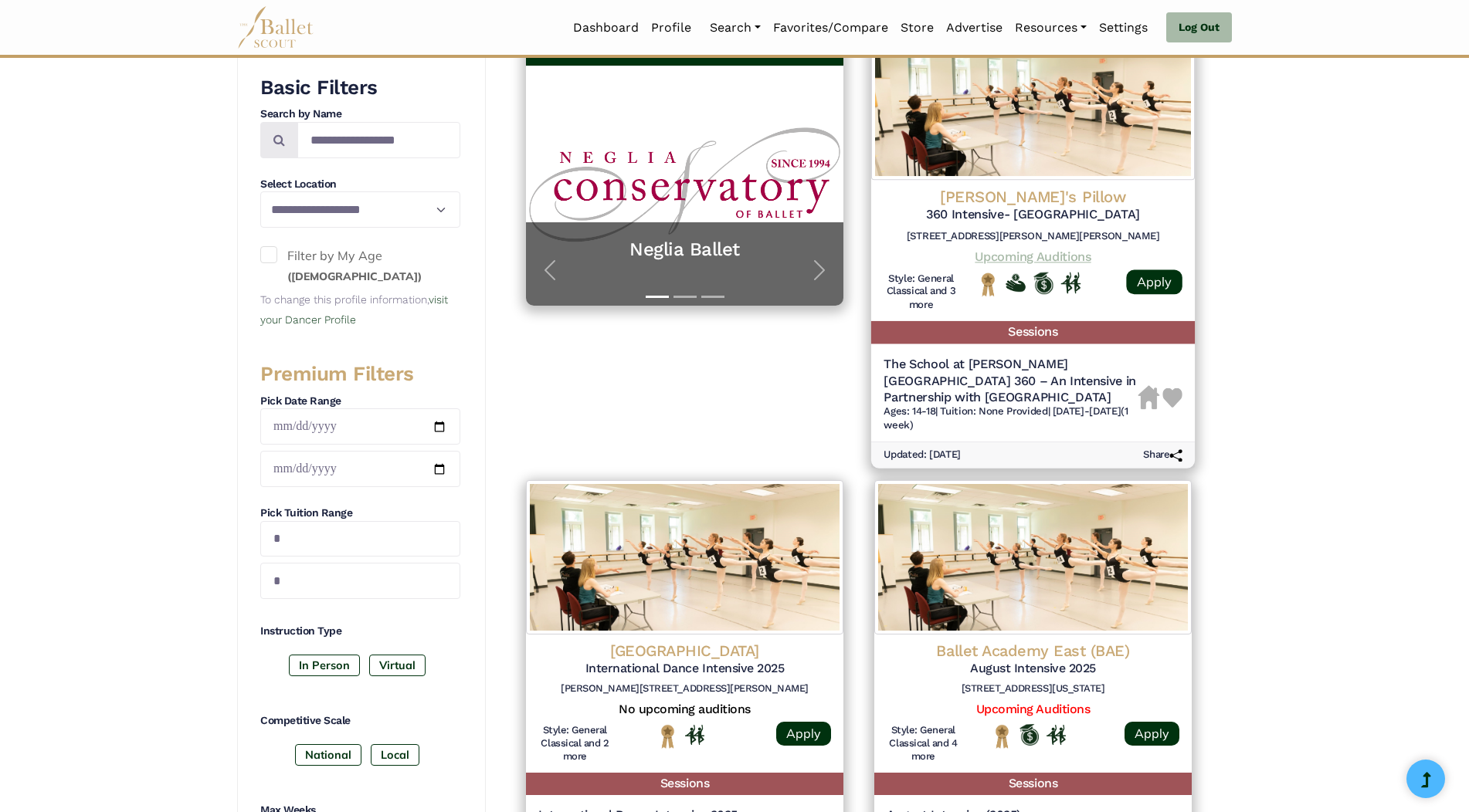
click at [1012, 262] on link "Upcoming Auditions" at bounding box center [1033, 257] width 116 height 15
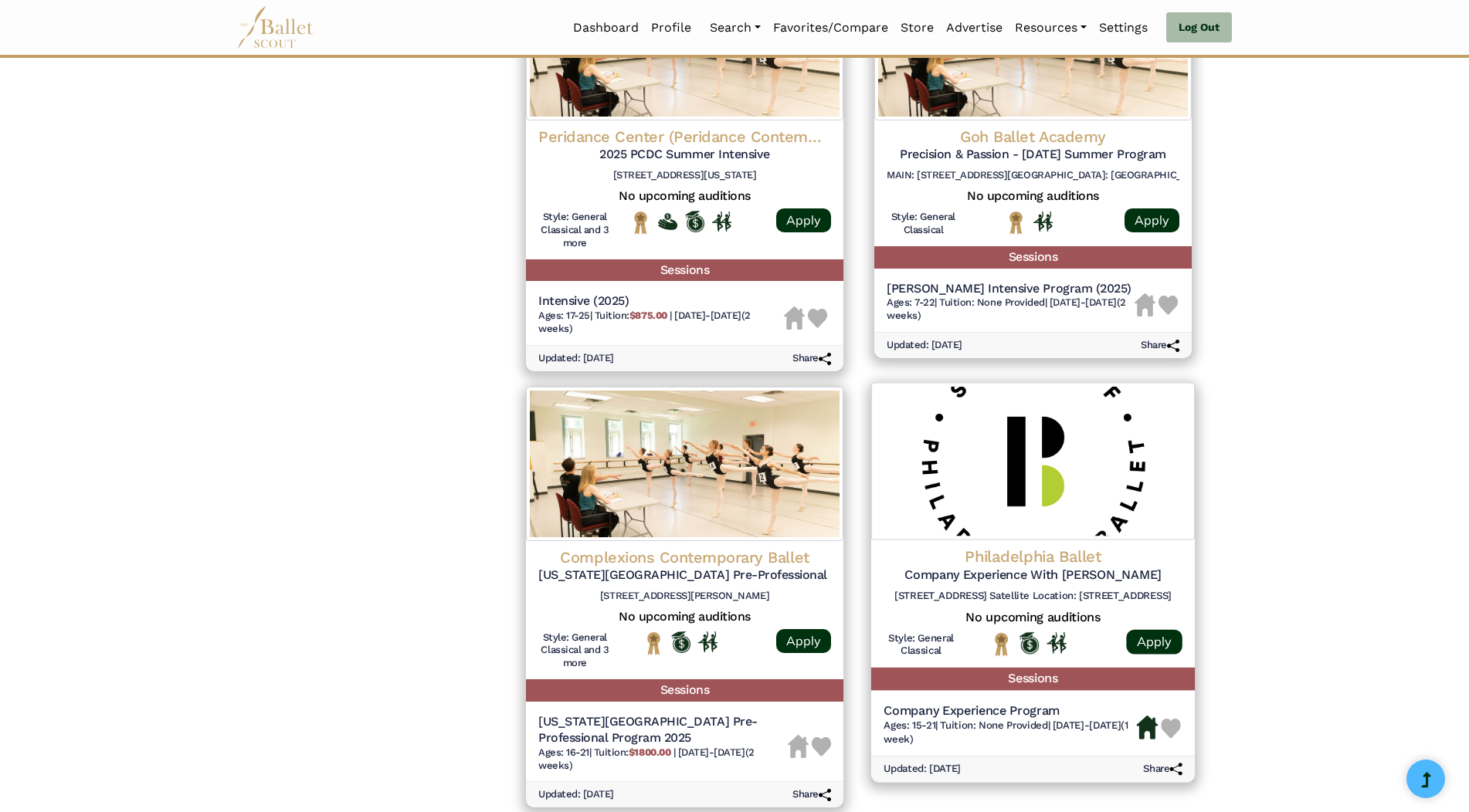
scroll to position [1699, 0]
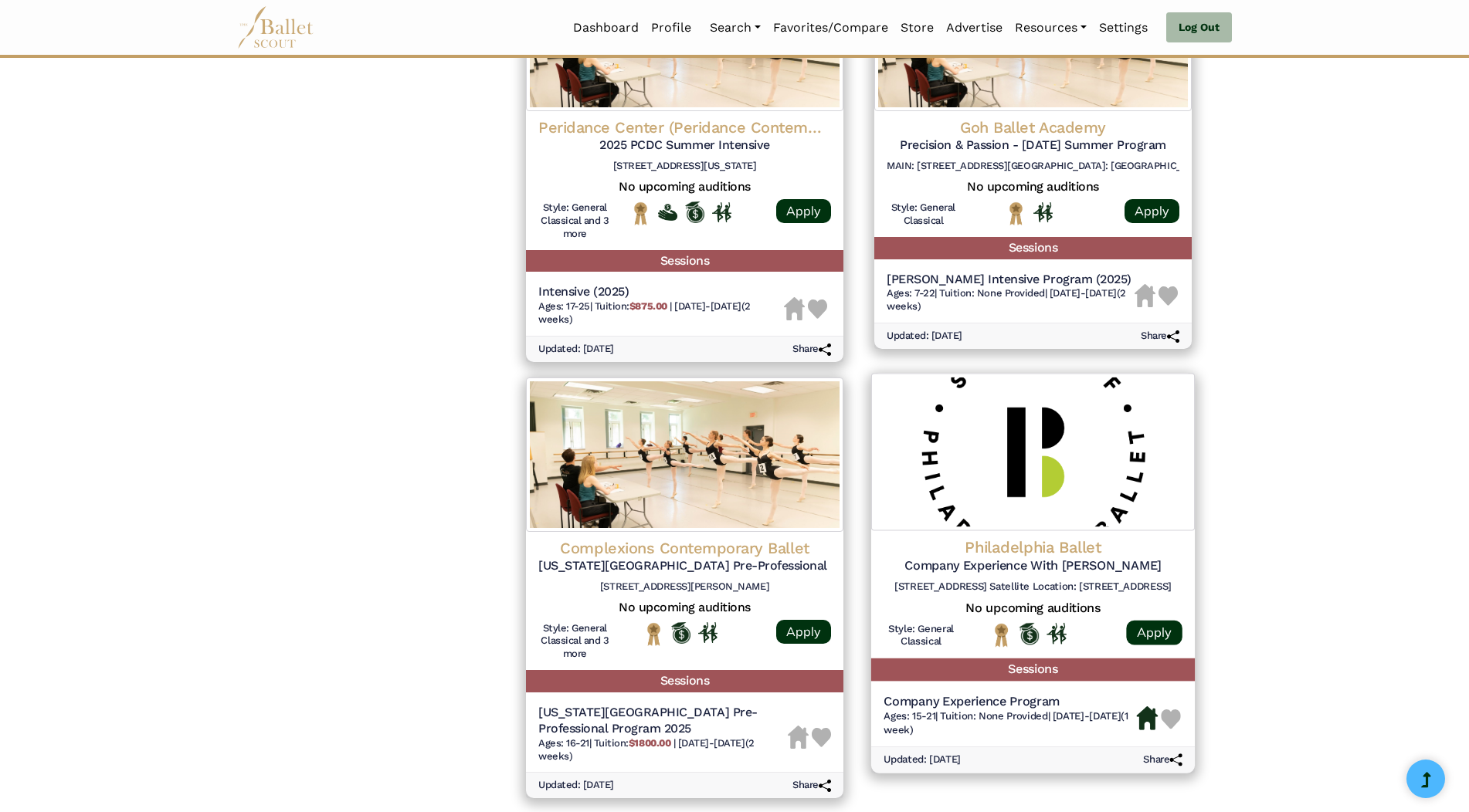
click at [1044, 663] on h5 "Sessions" at bounding box center [1033, 670] width 324 height 23
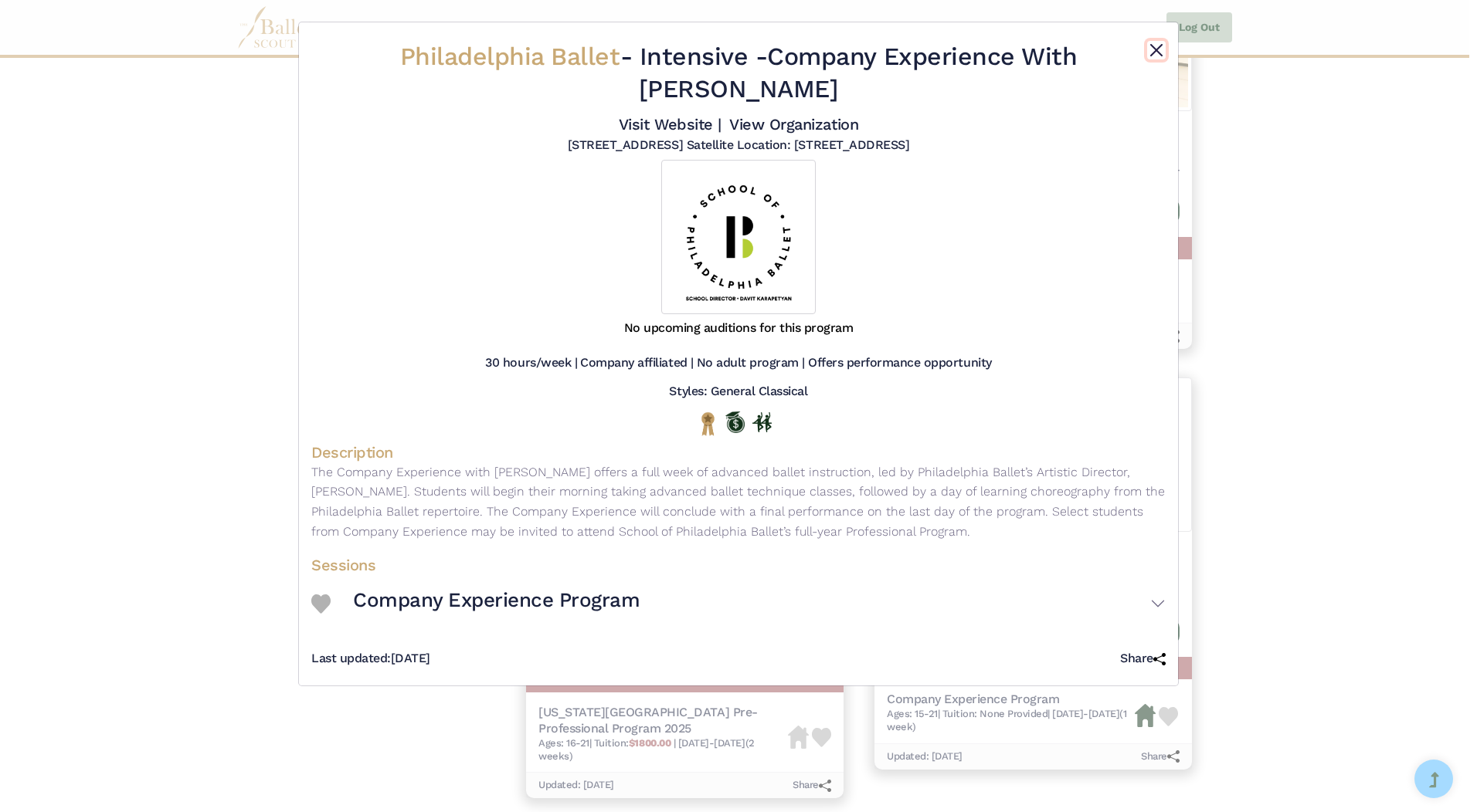
click at [1153, 52] on button "Close" at bounding box center [1156, 50] width 18 height 18
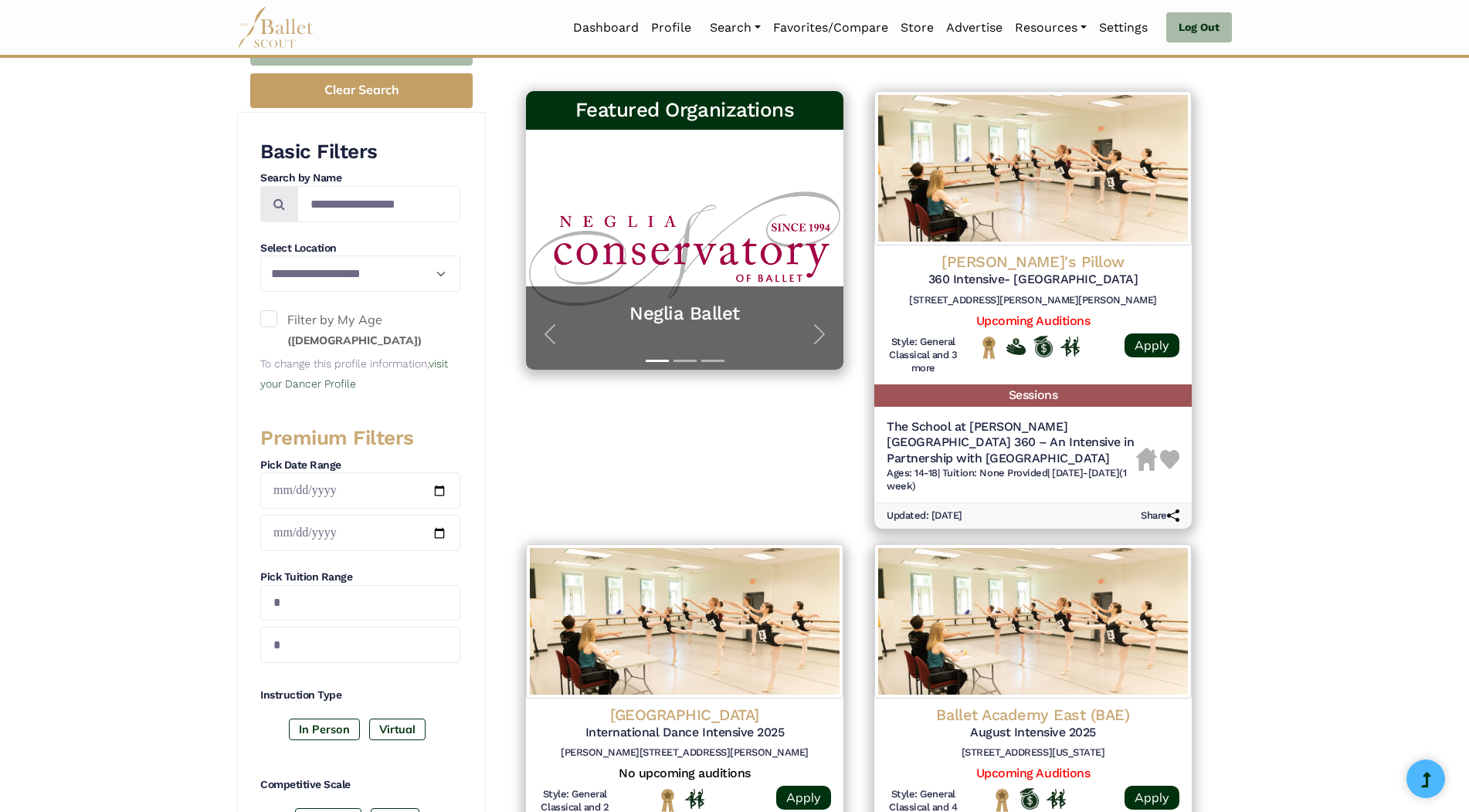
scroll to position [231, 0]
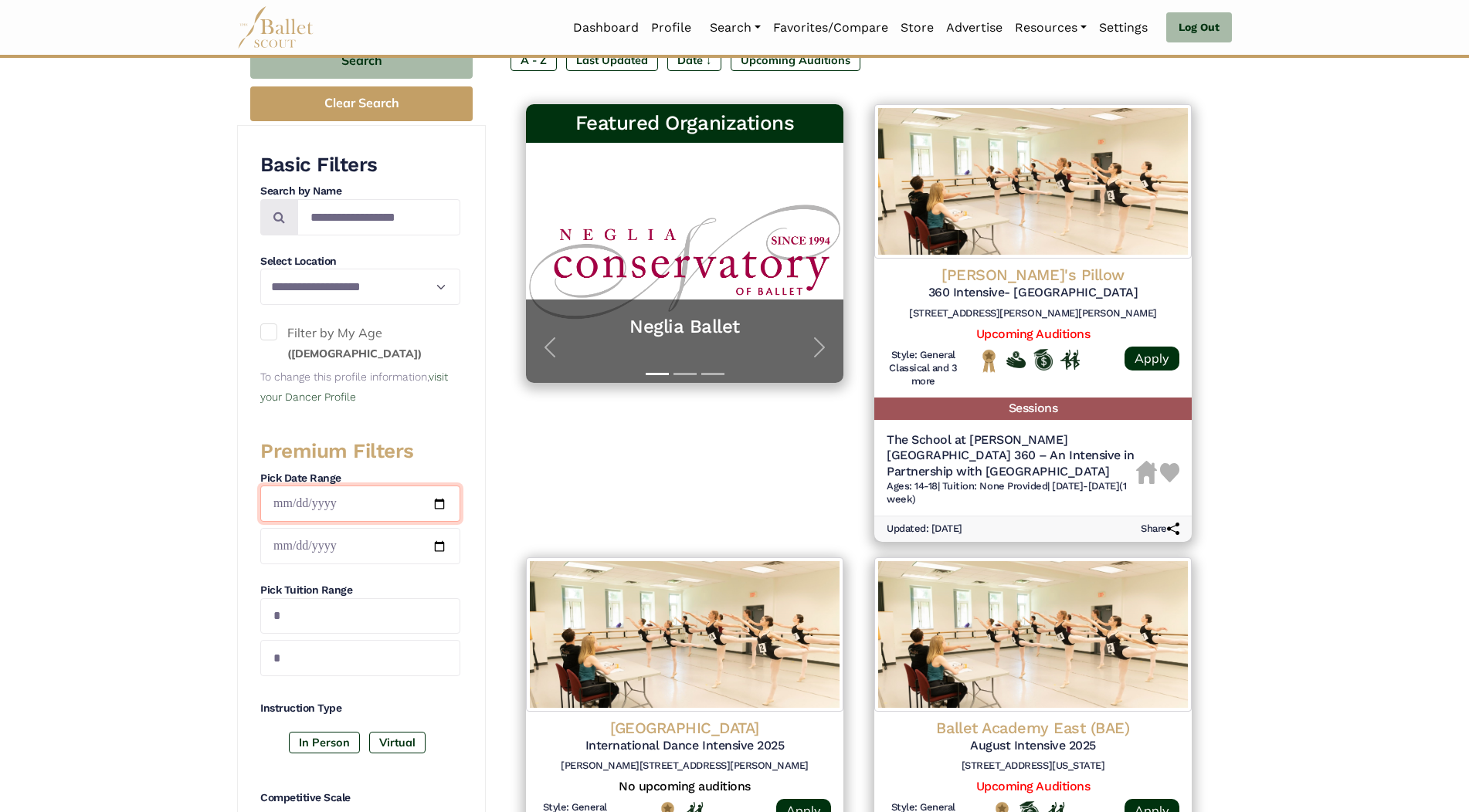
click at [438, 505] on input "date" at bounding box center [361, 504] width 200 height 36
type input "**********"
click at [437, 545] on input "date" at bounding box center [361, 546] width 200 height 36
type input "**********"
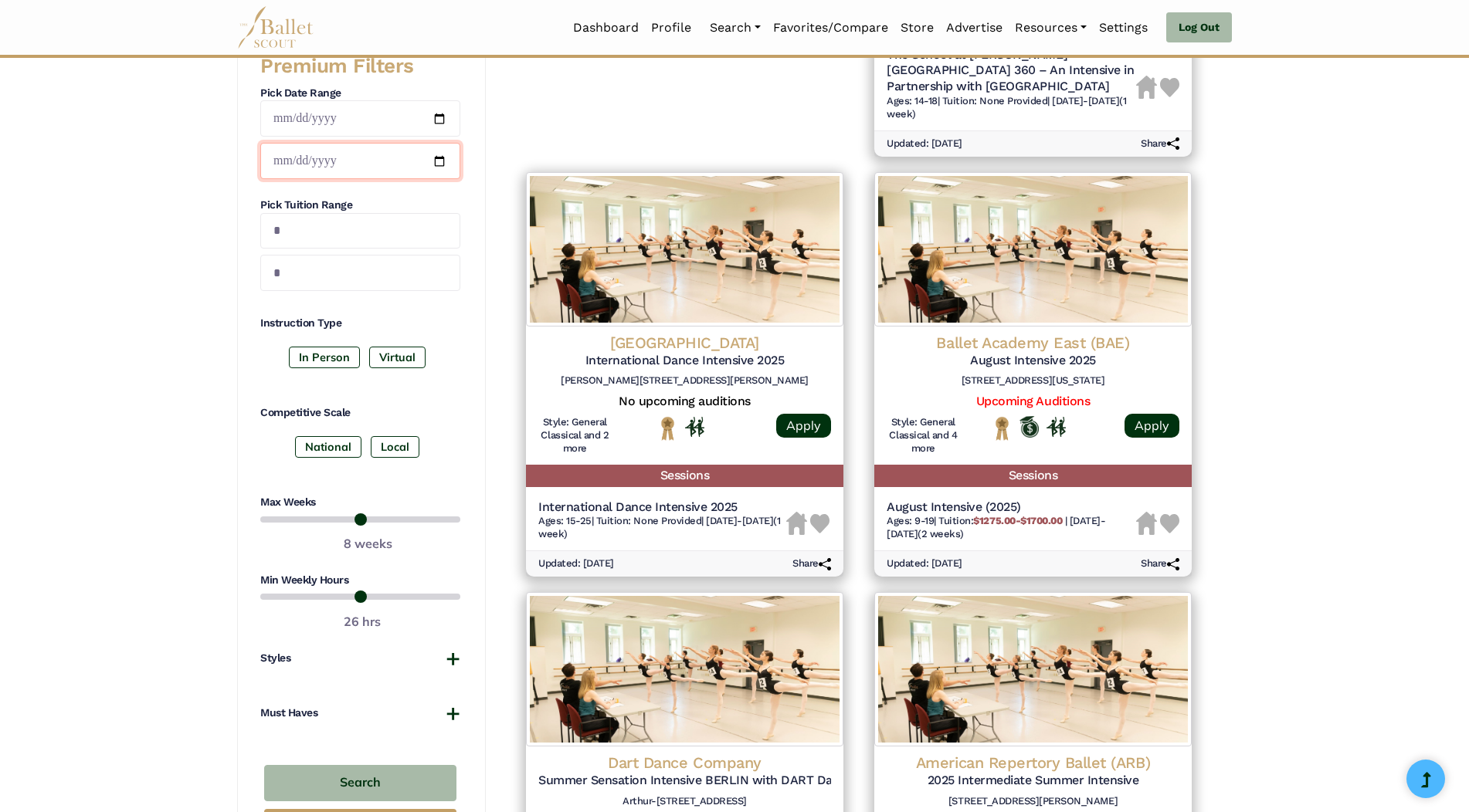
scroll to position [618, 0]
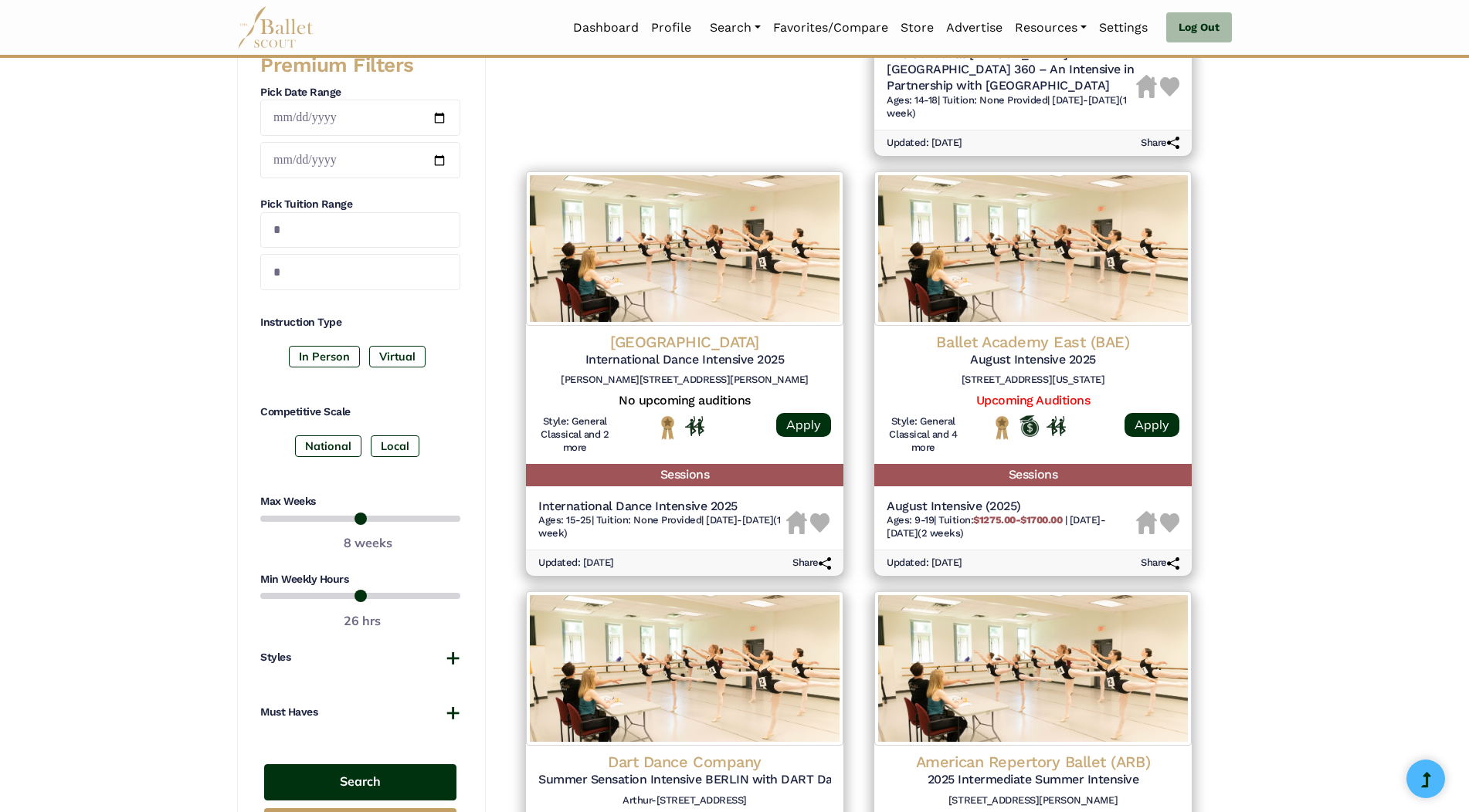
click at [415, 773] on button "Search" at bounding box center [360, 782] width 192 height 36
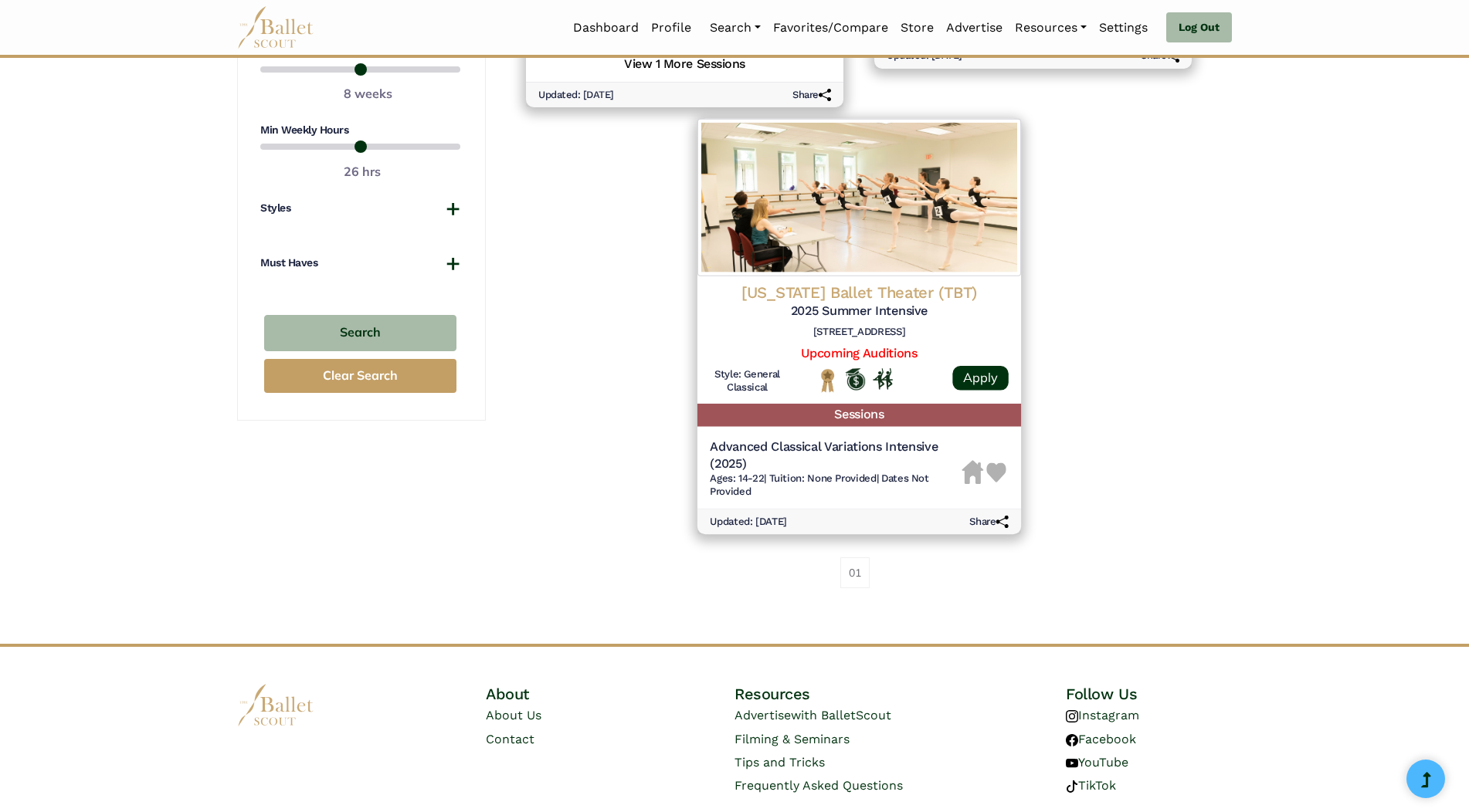
scroll to position [1081, 0]
